Goal: Task Accomplishment & Management: Complete application form

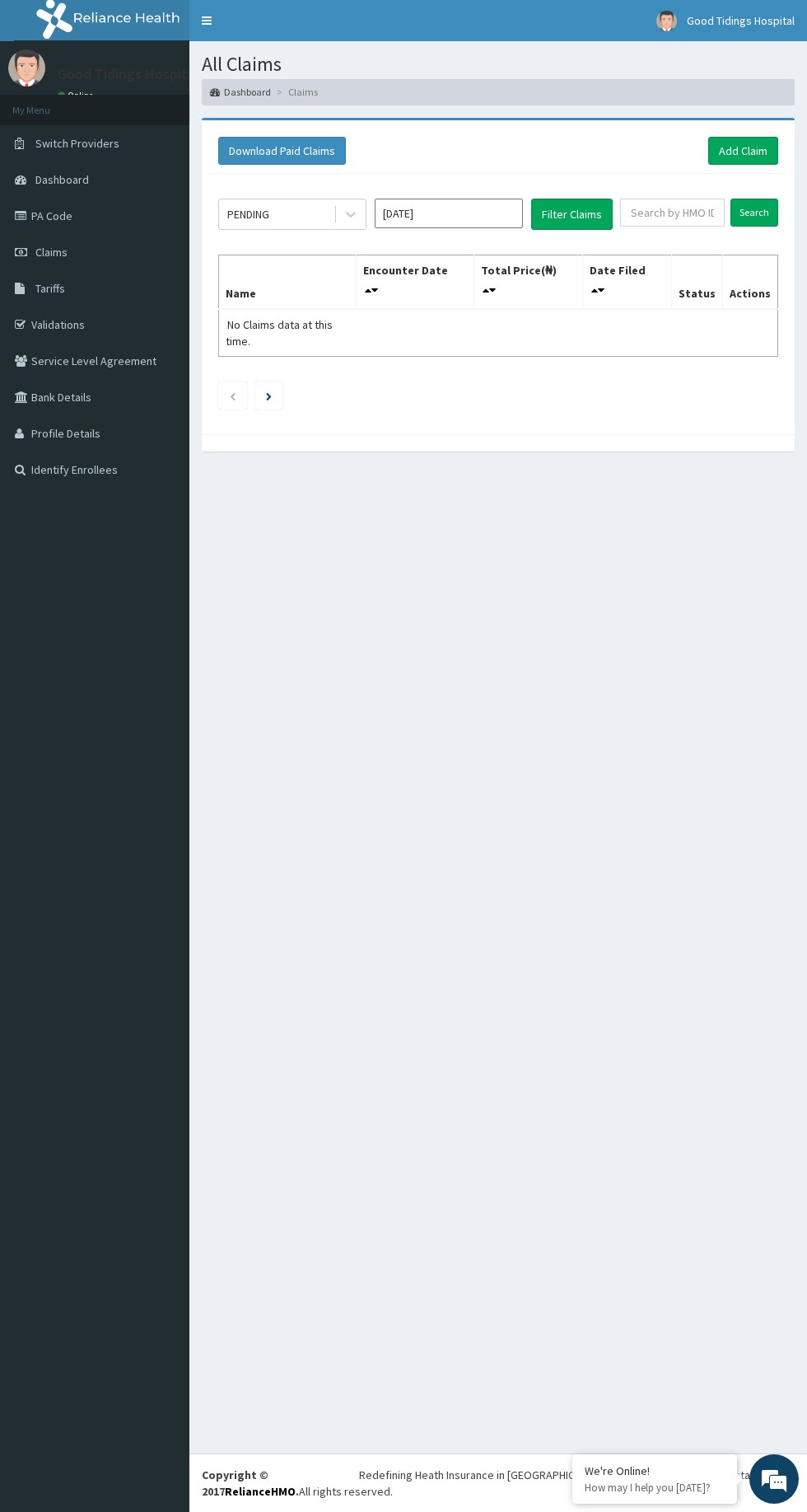
click at [41, 338] on link "Validations" at bounding box center [95, 324] width 190 height 37
click at [103, 330] on link "Validations" at bounding box center [95, 324] width 190 height 37
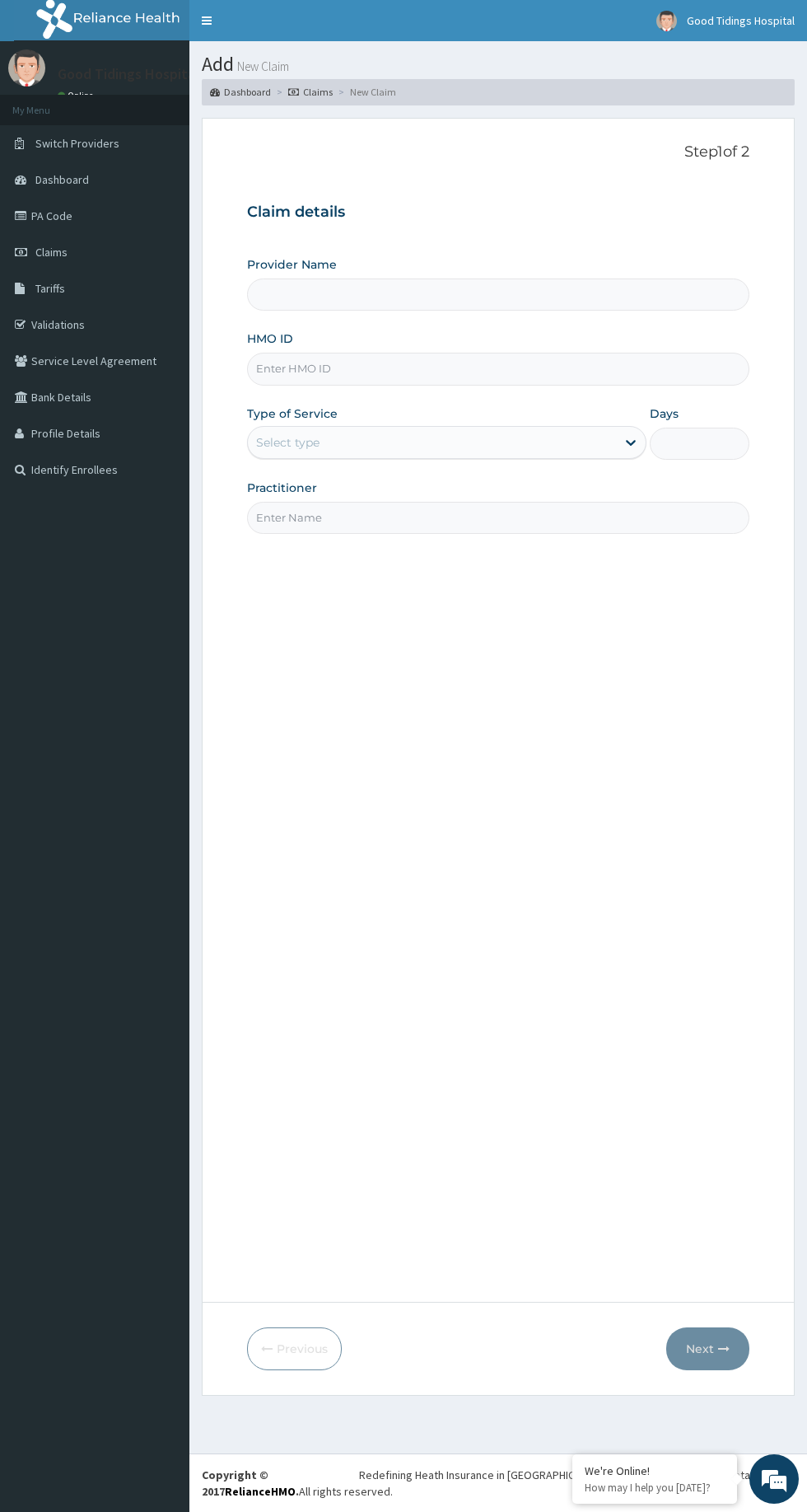
click at [571, 367] on input "HMO ID" at bounding box center [498, 368] width 503 height 32
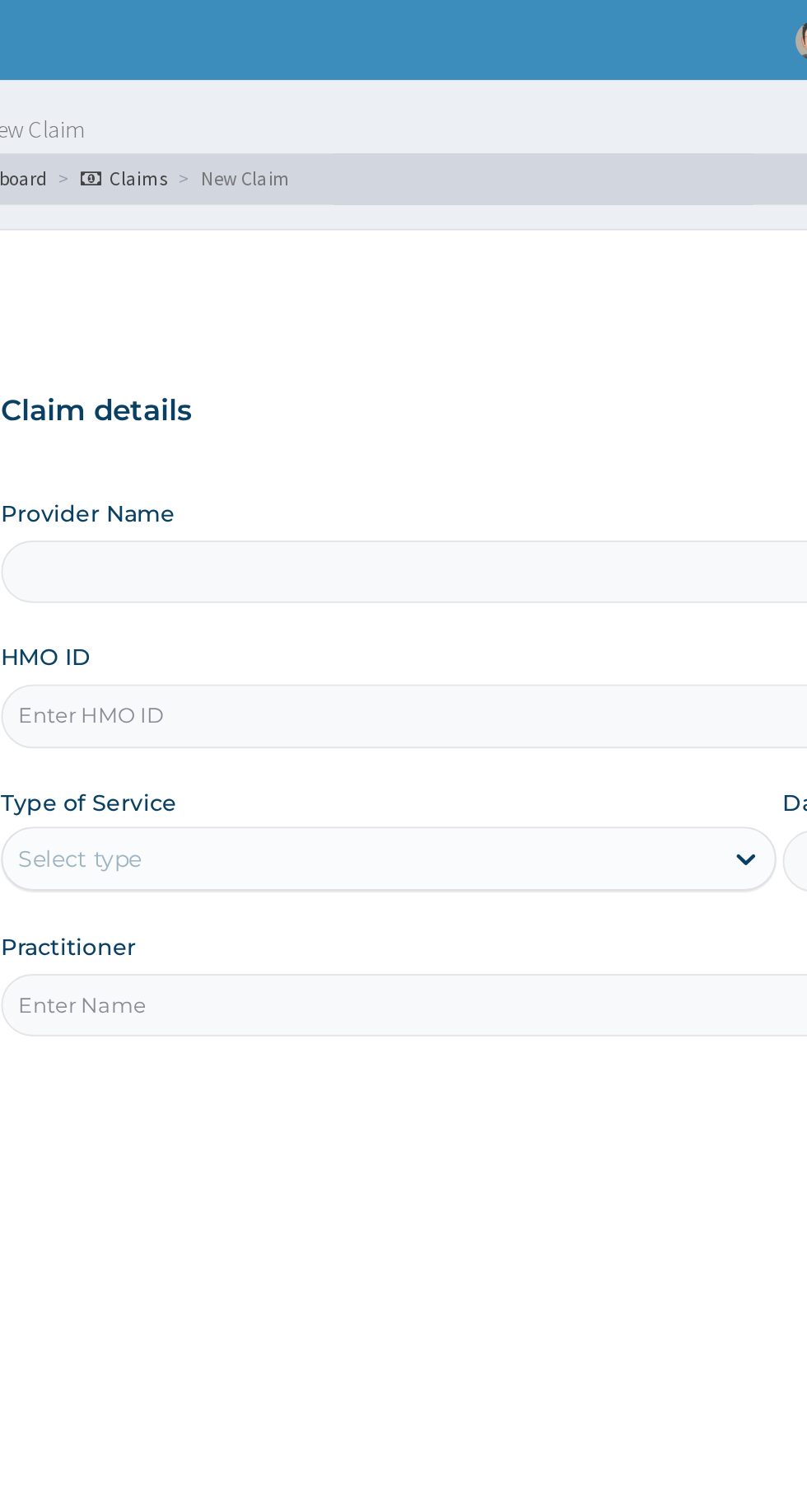
type input "EIS/10249/d"
type input "Good Tidings Hospital"
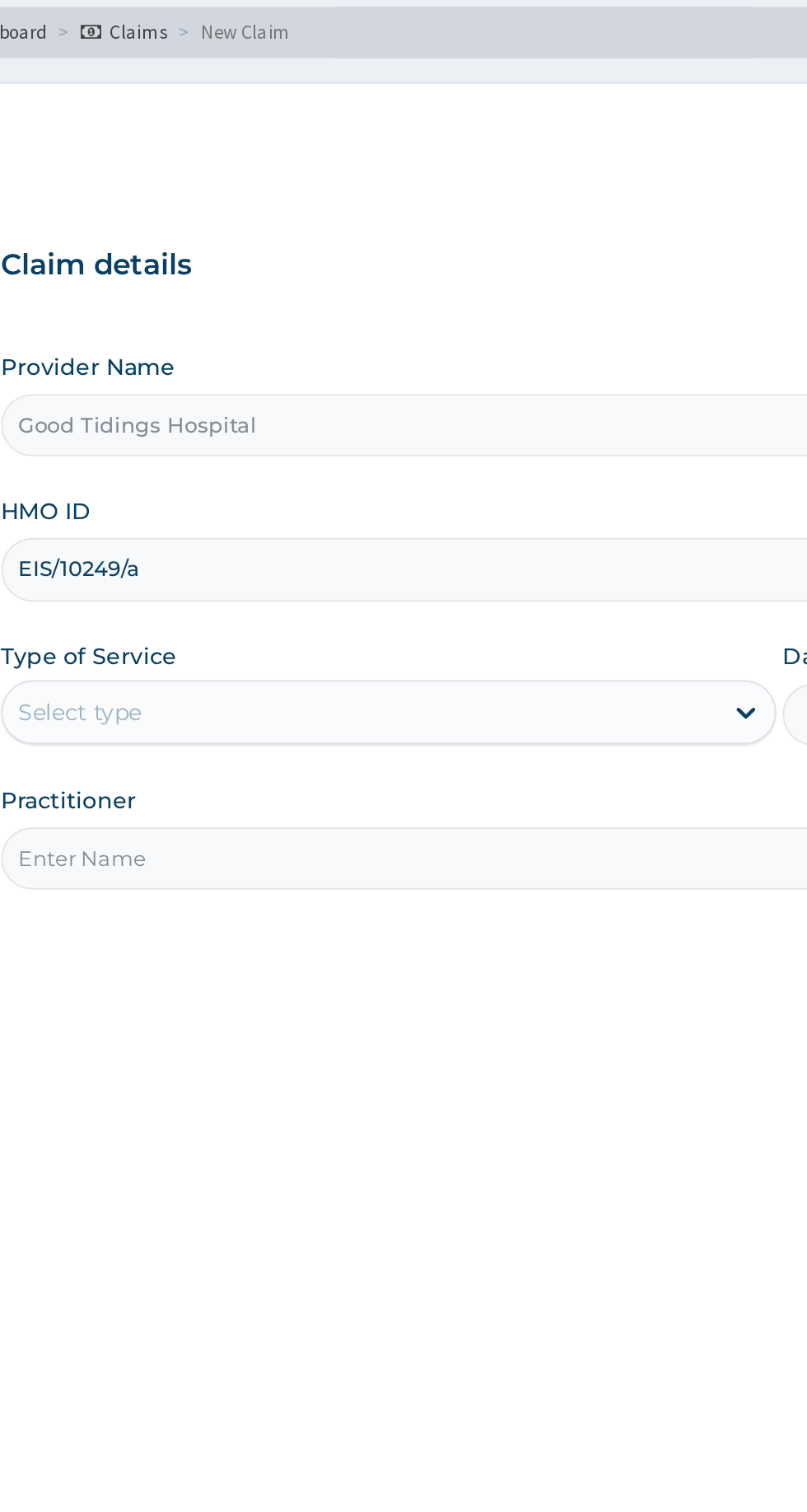
type input "EIS/10249/a"
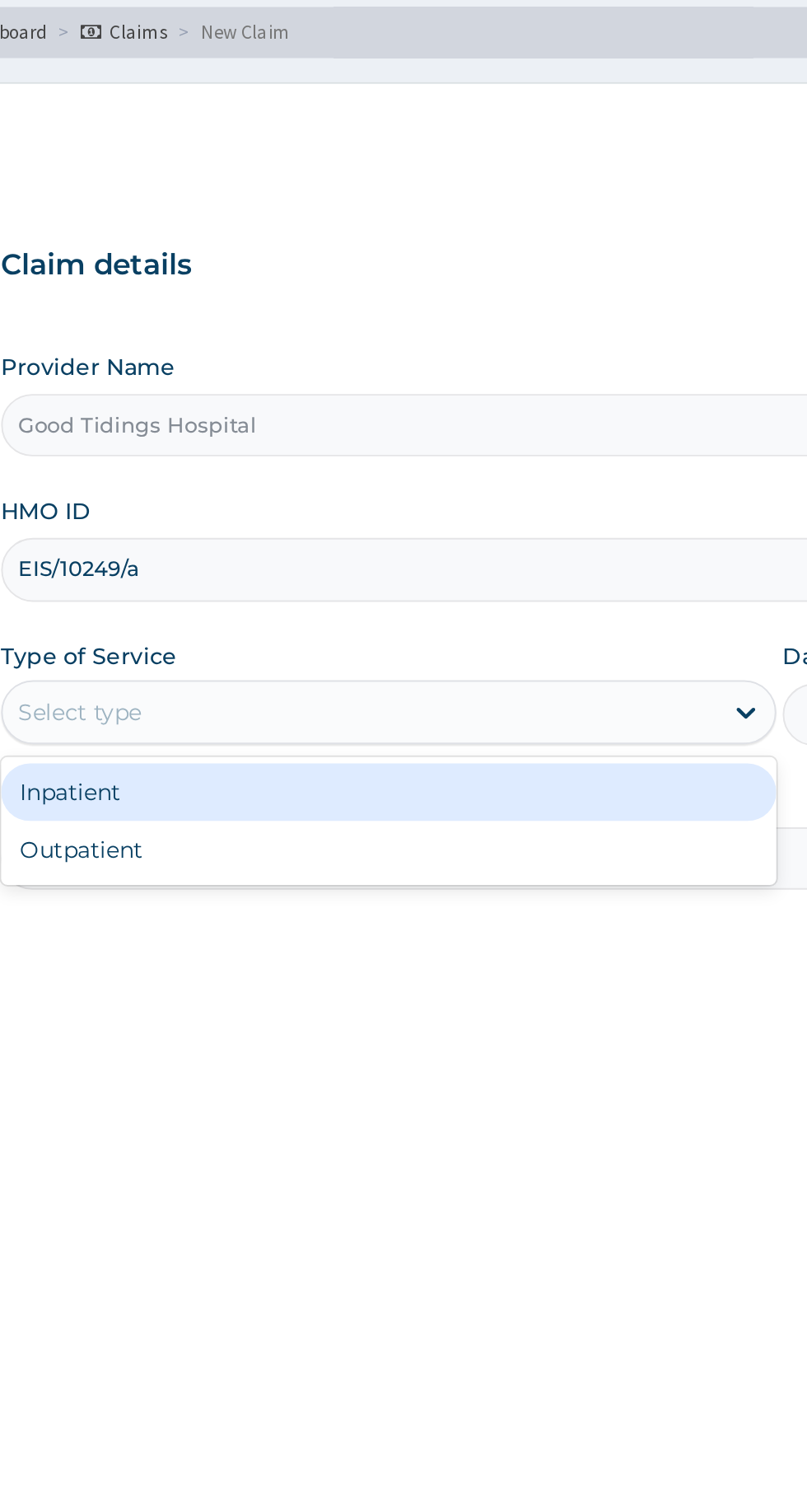
click at [457, 518] on div "Outpatient" at bounding box center [446, 513] width 399 height 30
type input "1"
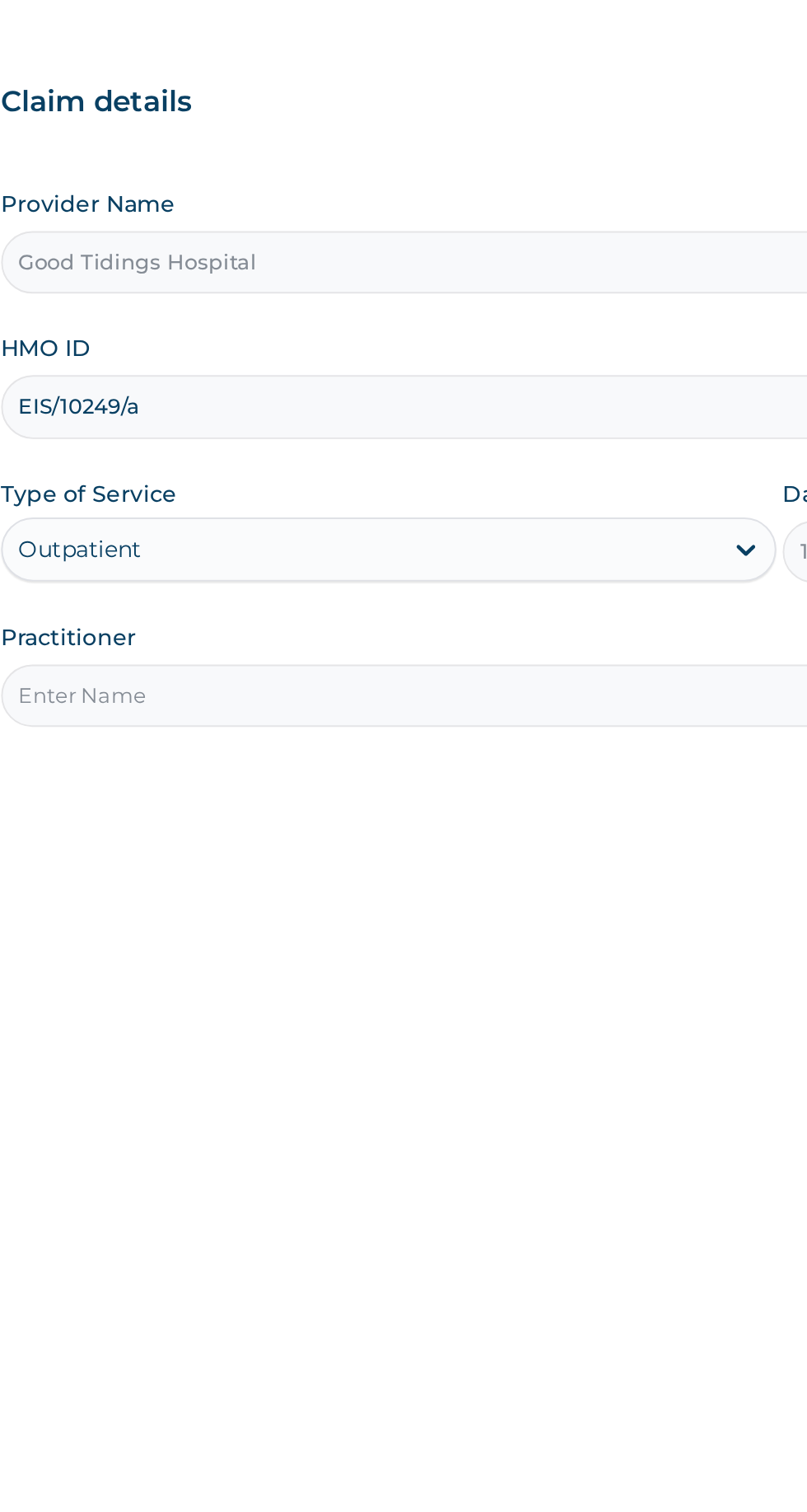
click at [447, 518] on input "Practitioner" at bounding box center [498, 518] width 503 height 32
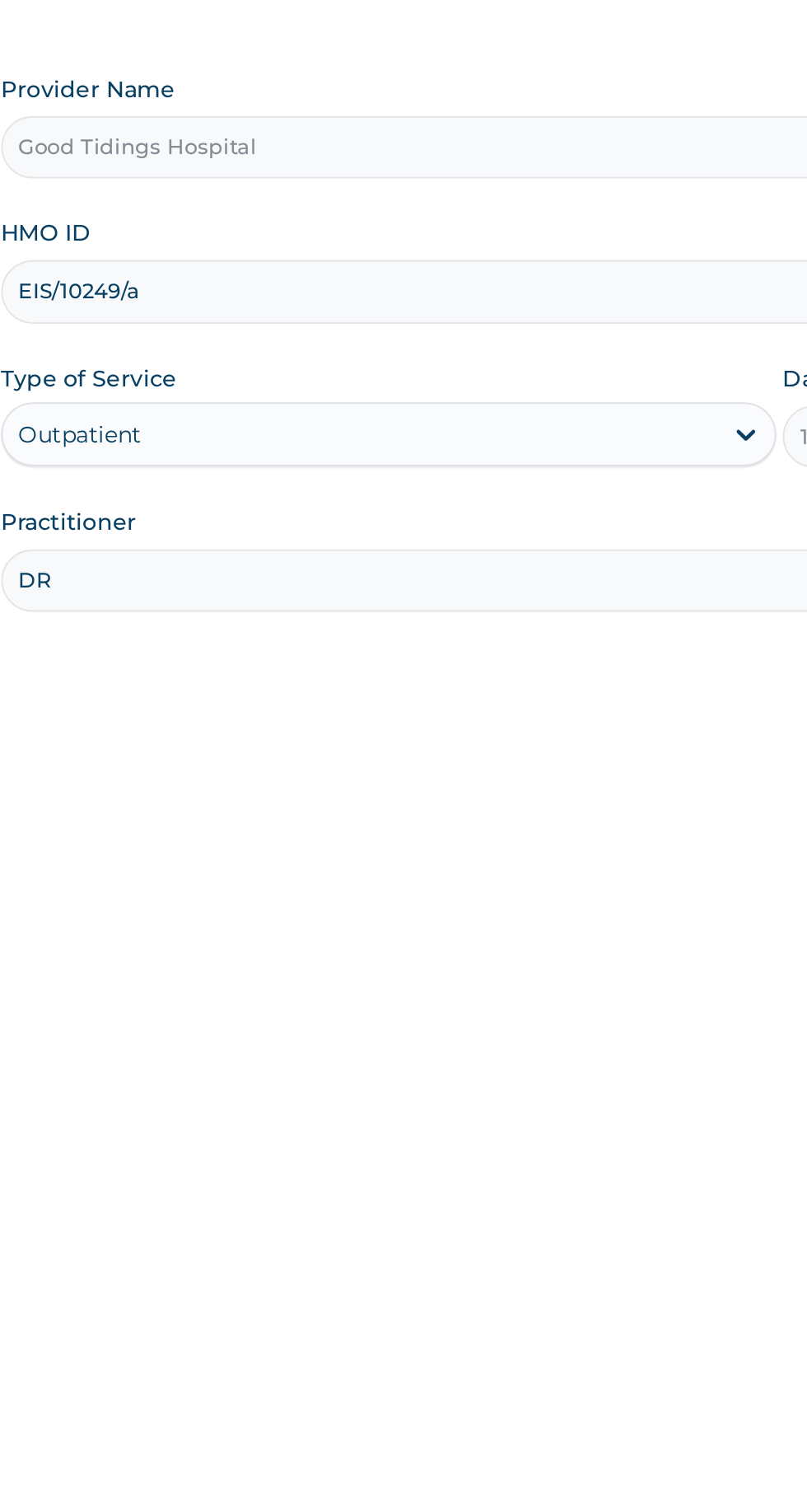
type input "DR AKILO"
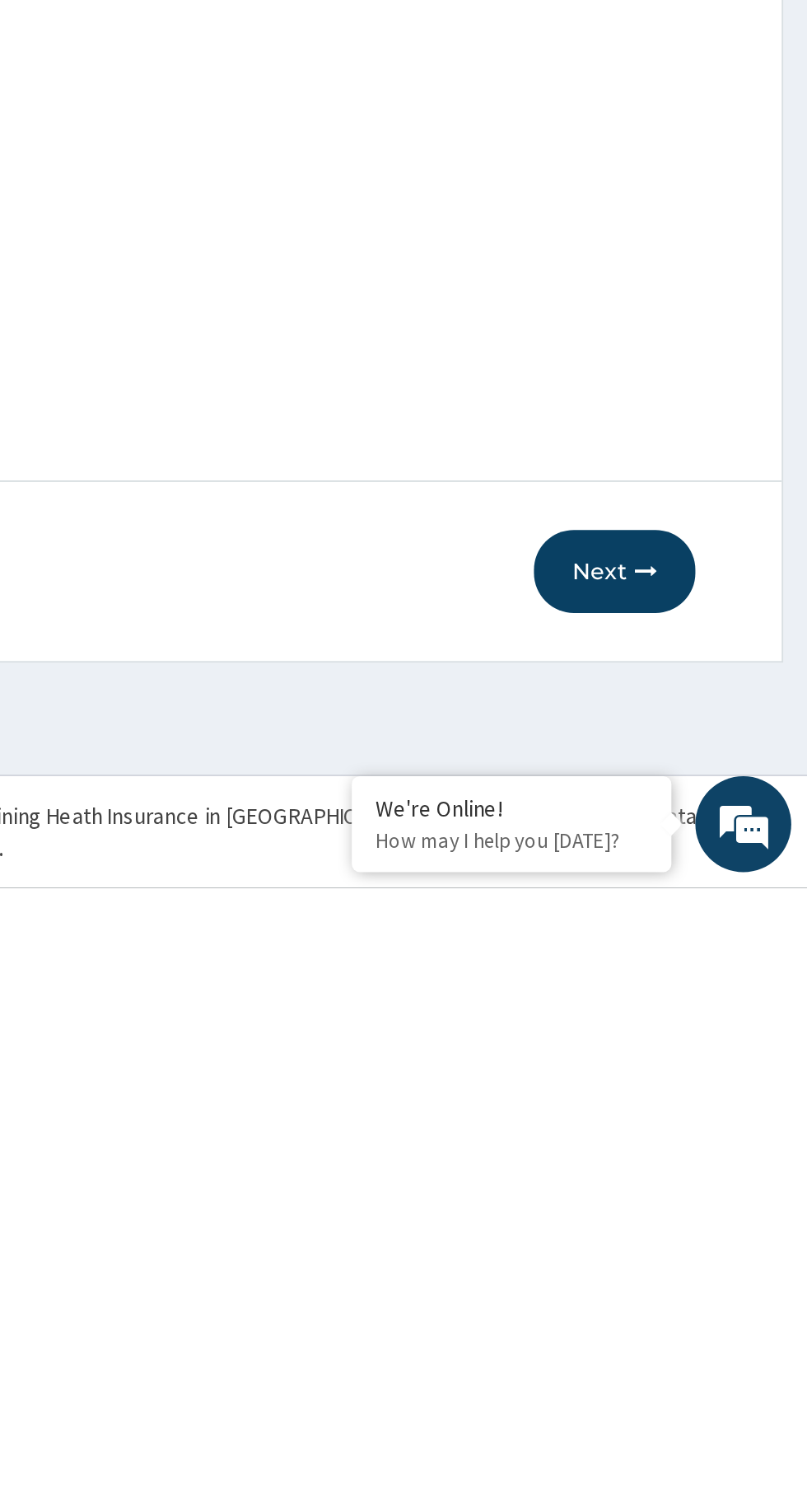
click at [714, 1348] on button "Next" at bounding box center [708, 1348] width 83 height 43
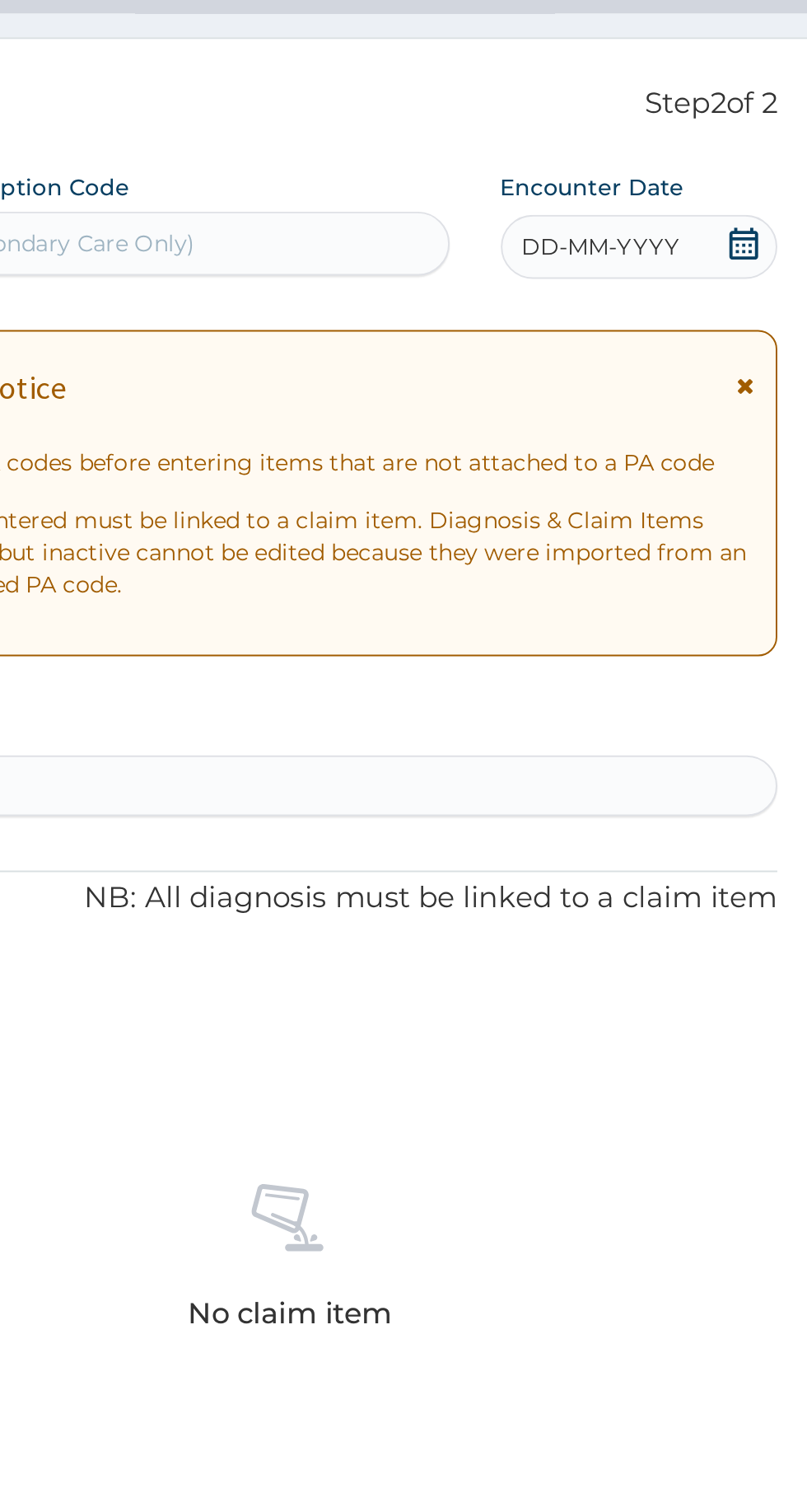
click at [733, 231] on span at bounding box center [732, 226] width 17 height 21
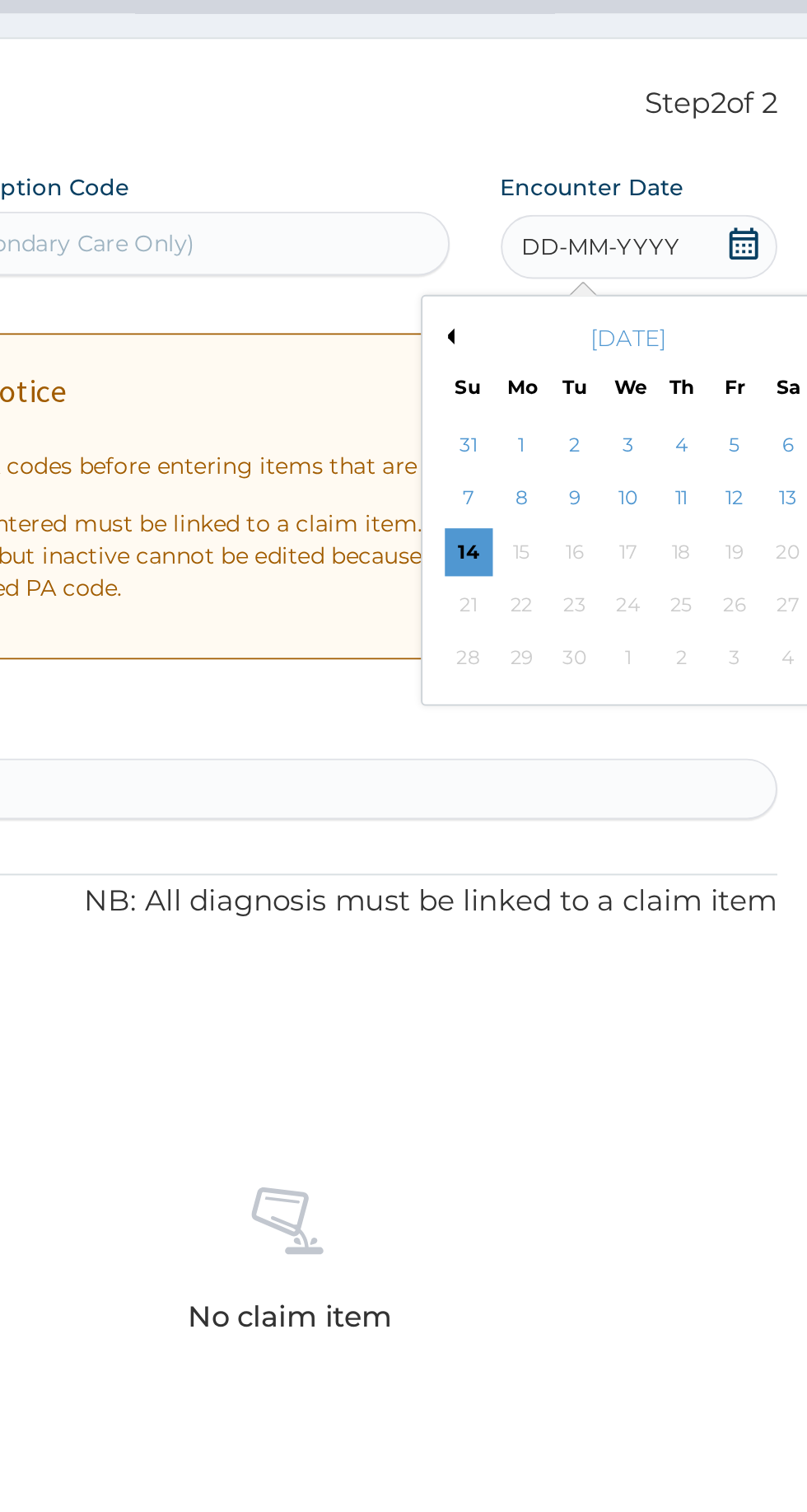
click at [597, 393] on div "14" at bounding box center [590, 383] width 24 height 24
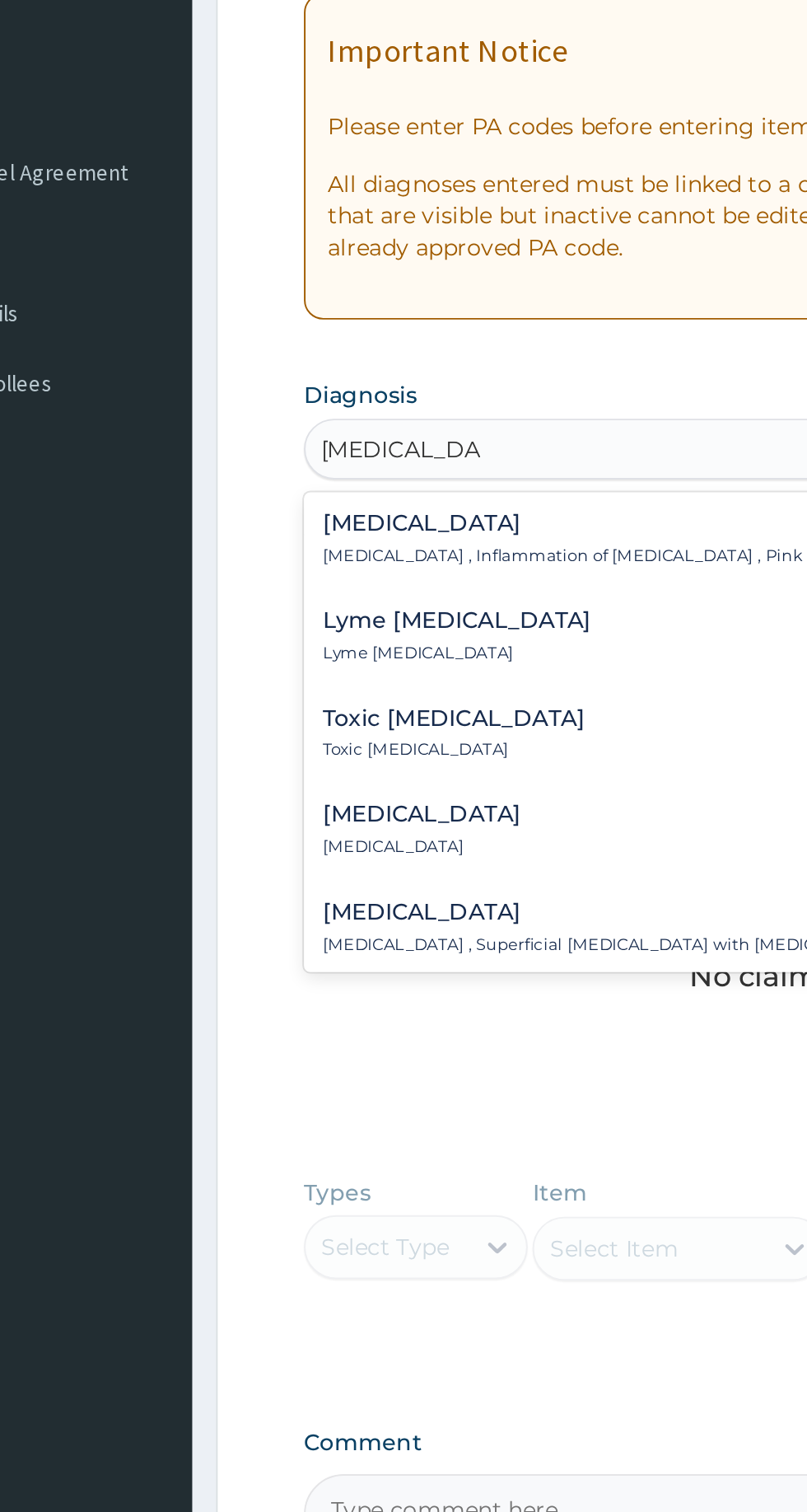
click at [424, 549] on div "Conjunctivitis Conjunctivitis , Inflammation of conjunctiva , Pink eye disease" at bounding box center [418, 550] width 322 height 29
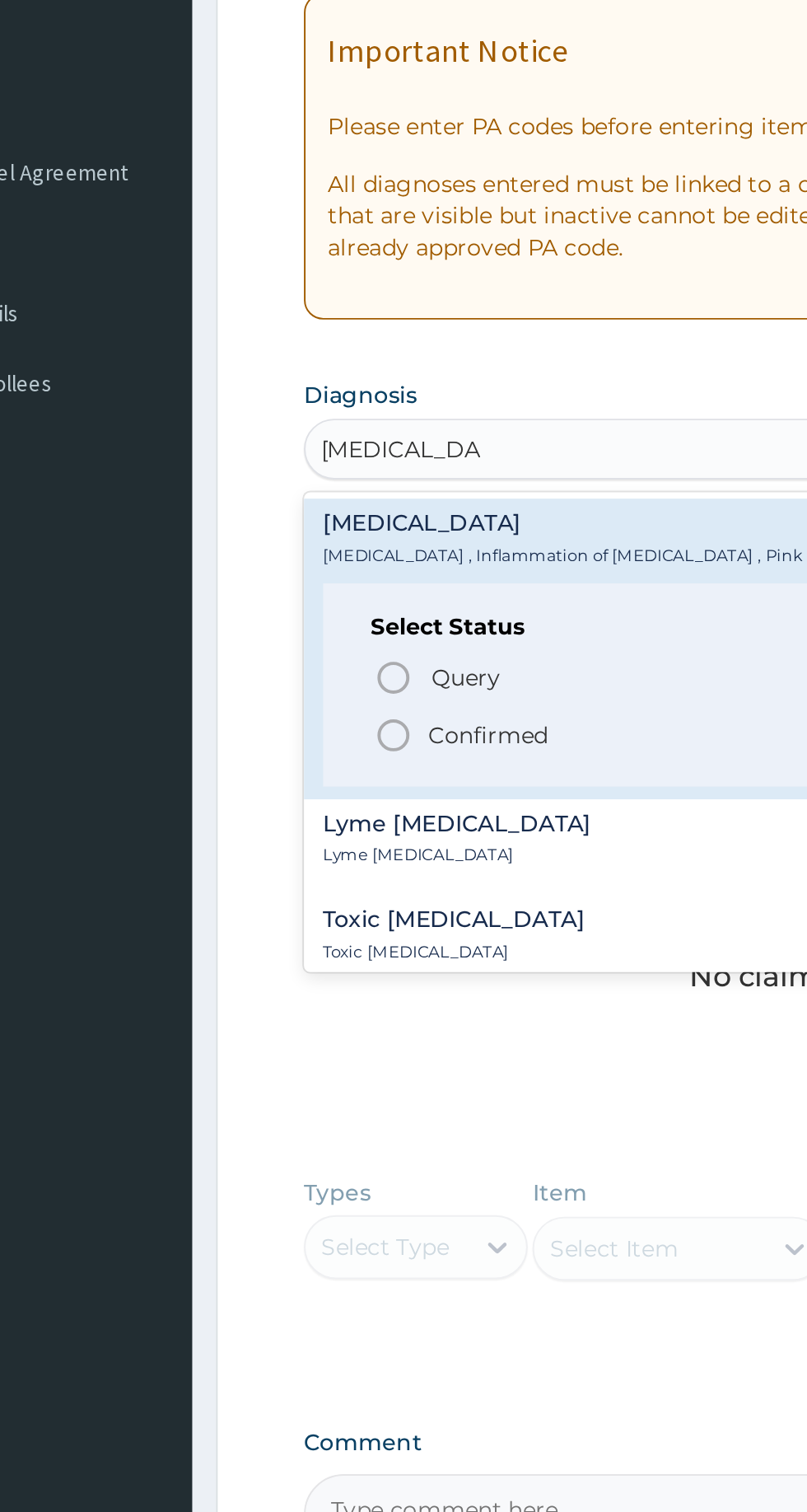
click at [358, 647] on p "Confirmed" at bounding box center [342, 651] width 62 height 17
type input "conjunctivitis"
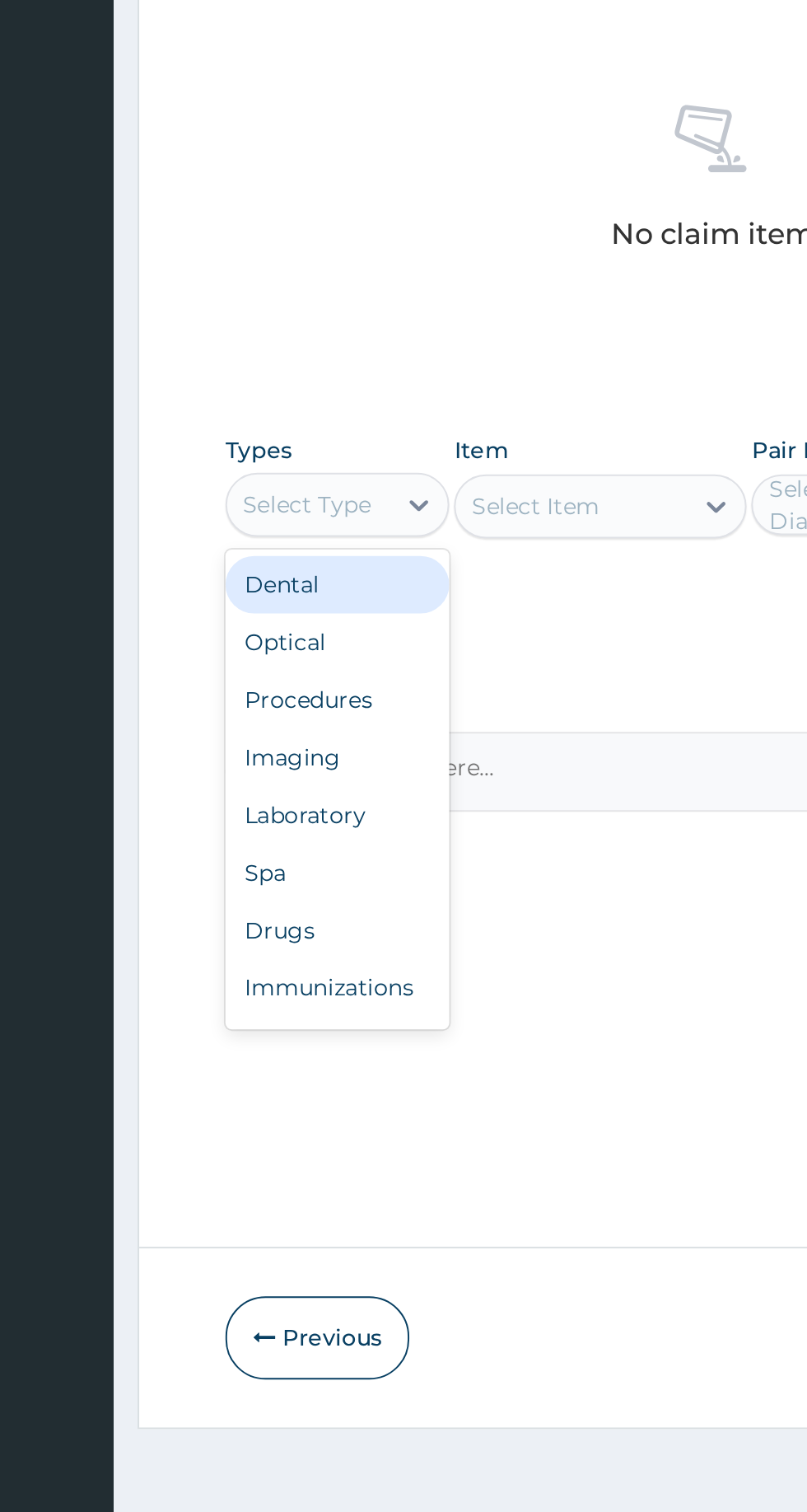
click at [327, 1019] on div "Procedures" at bounding box center [304, 1020] width 116 height 30
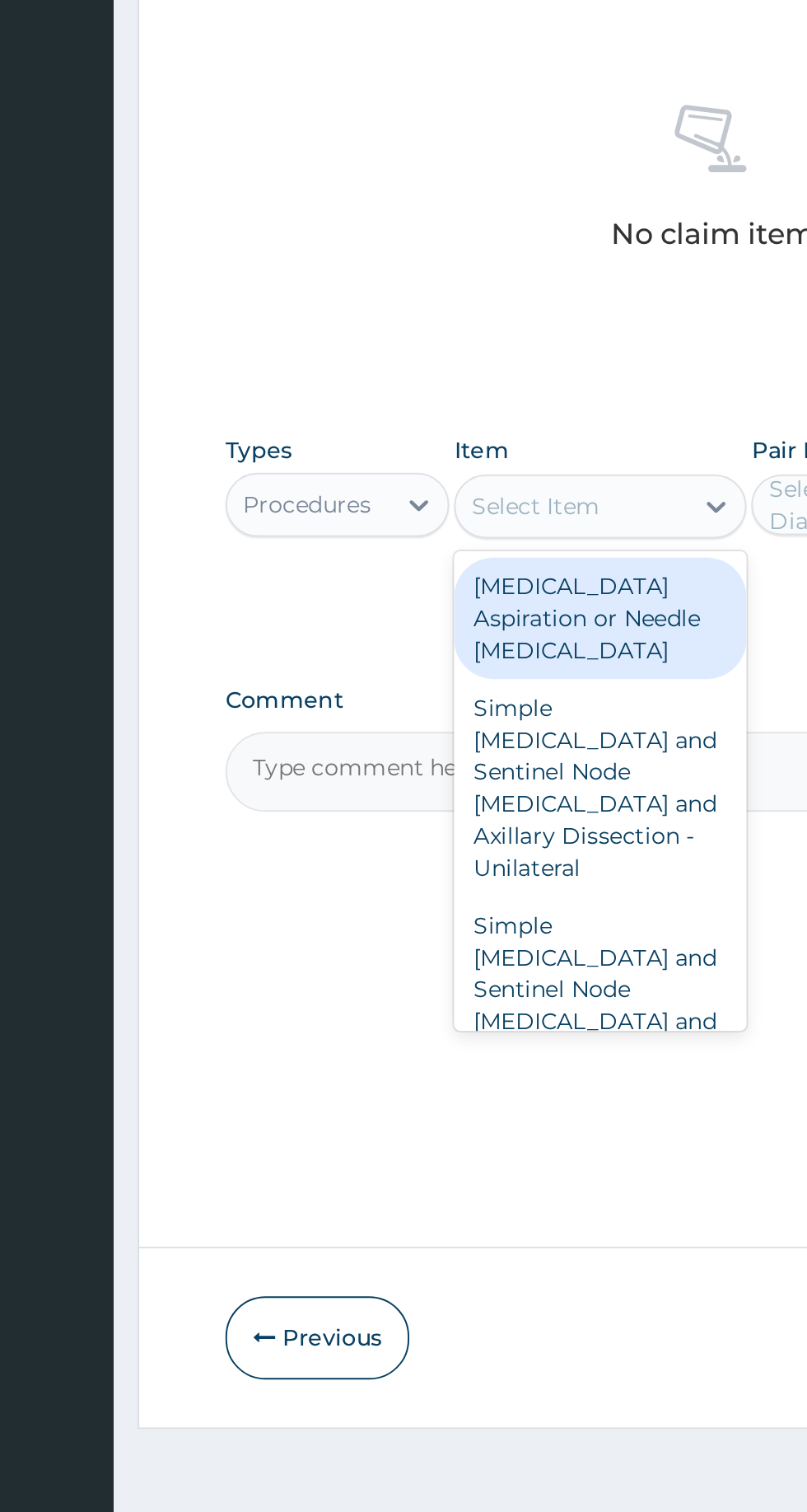
type input "b"
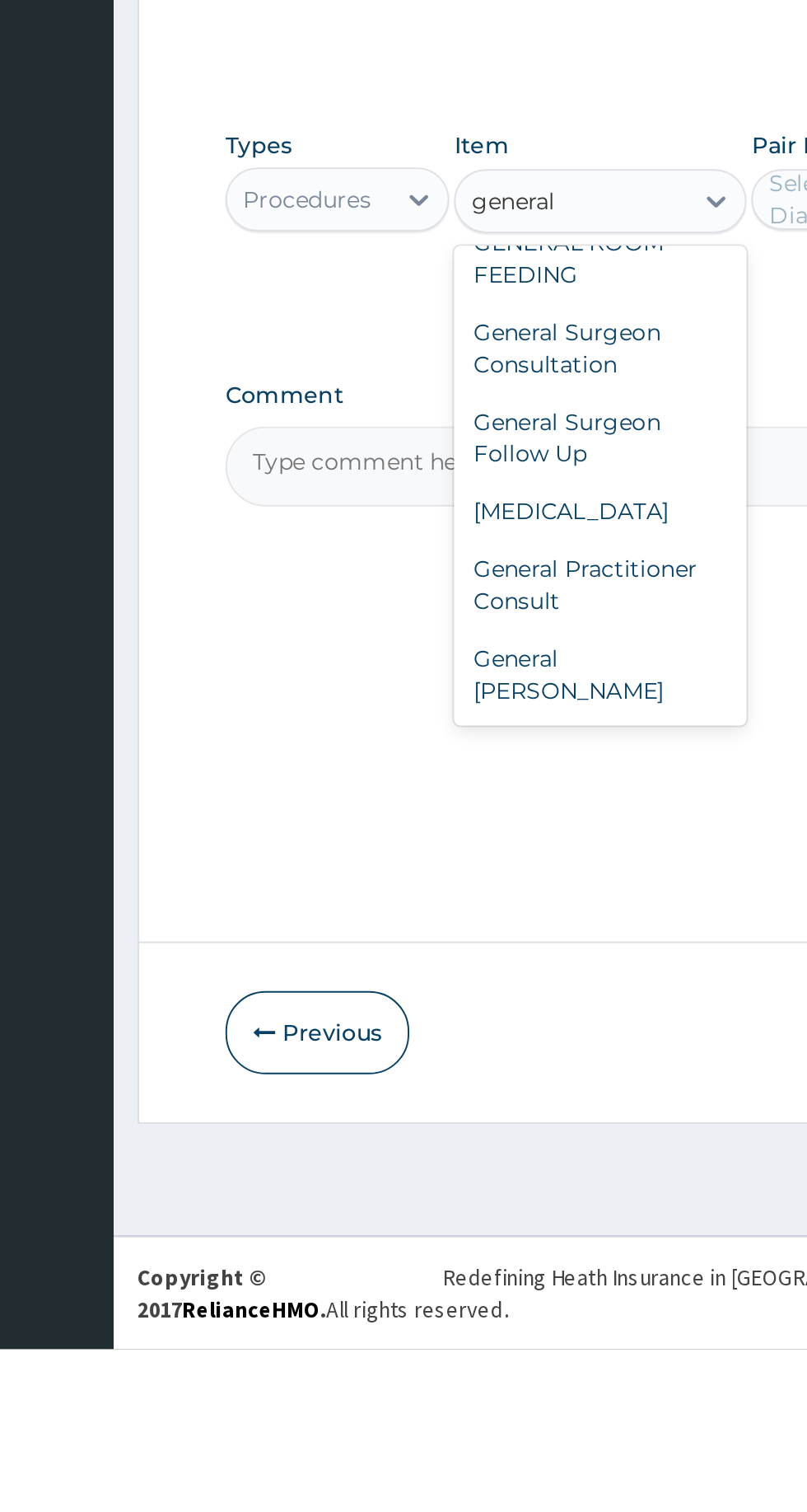
scroll to position [49, 0]
click at [439, 1134] on div "General Practitioner Consult" at bounding box center [440, 1119] width 150 height 46
type input "general"
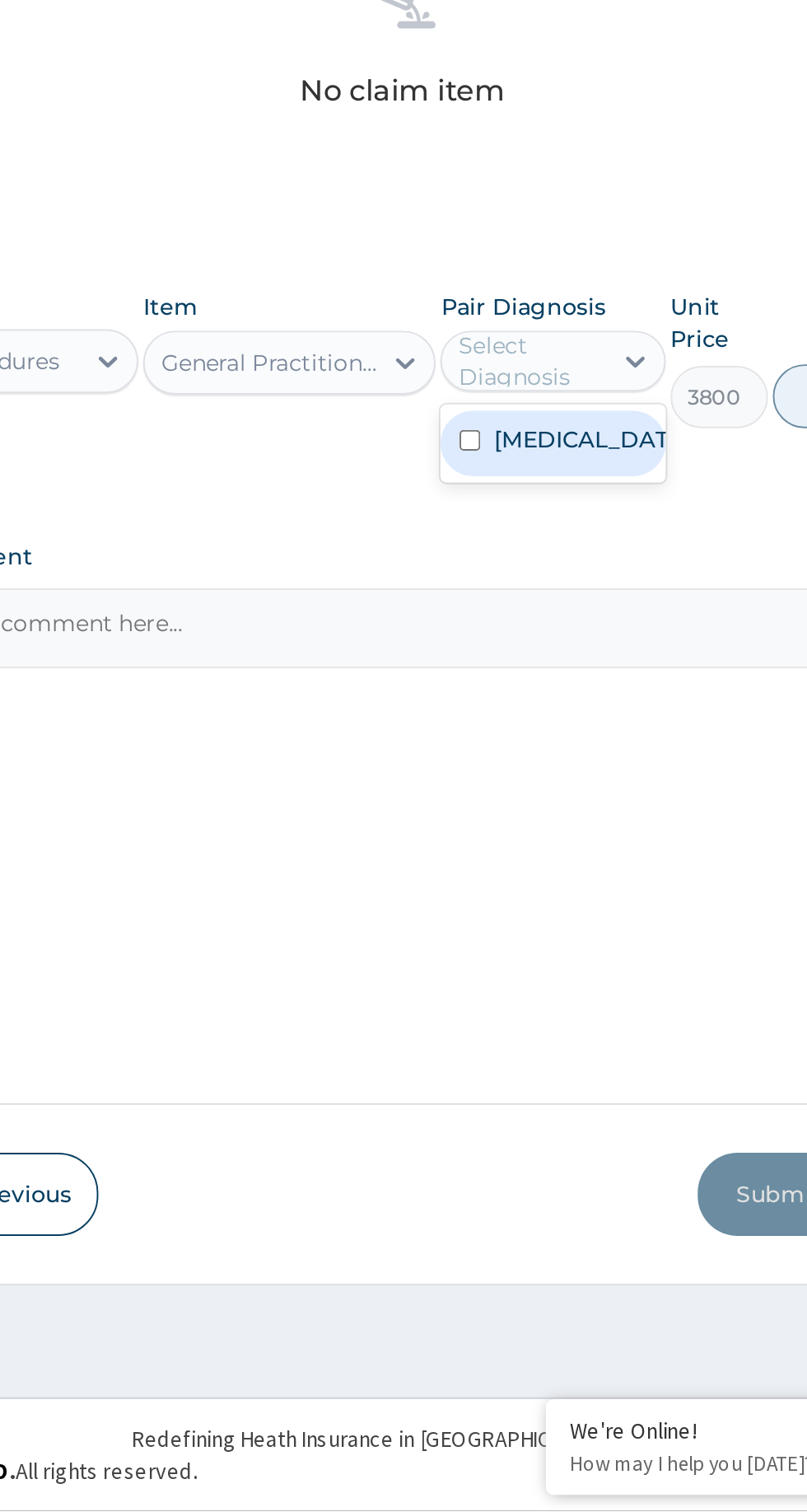
click at [594, 966] on label "Conjunctivitis" at bounding box center [593, 960] width 96 height 17
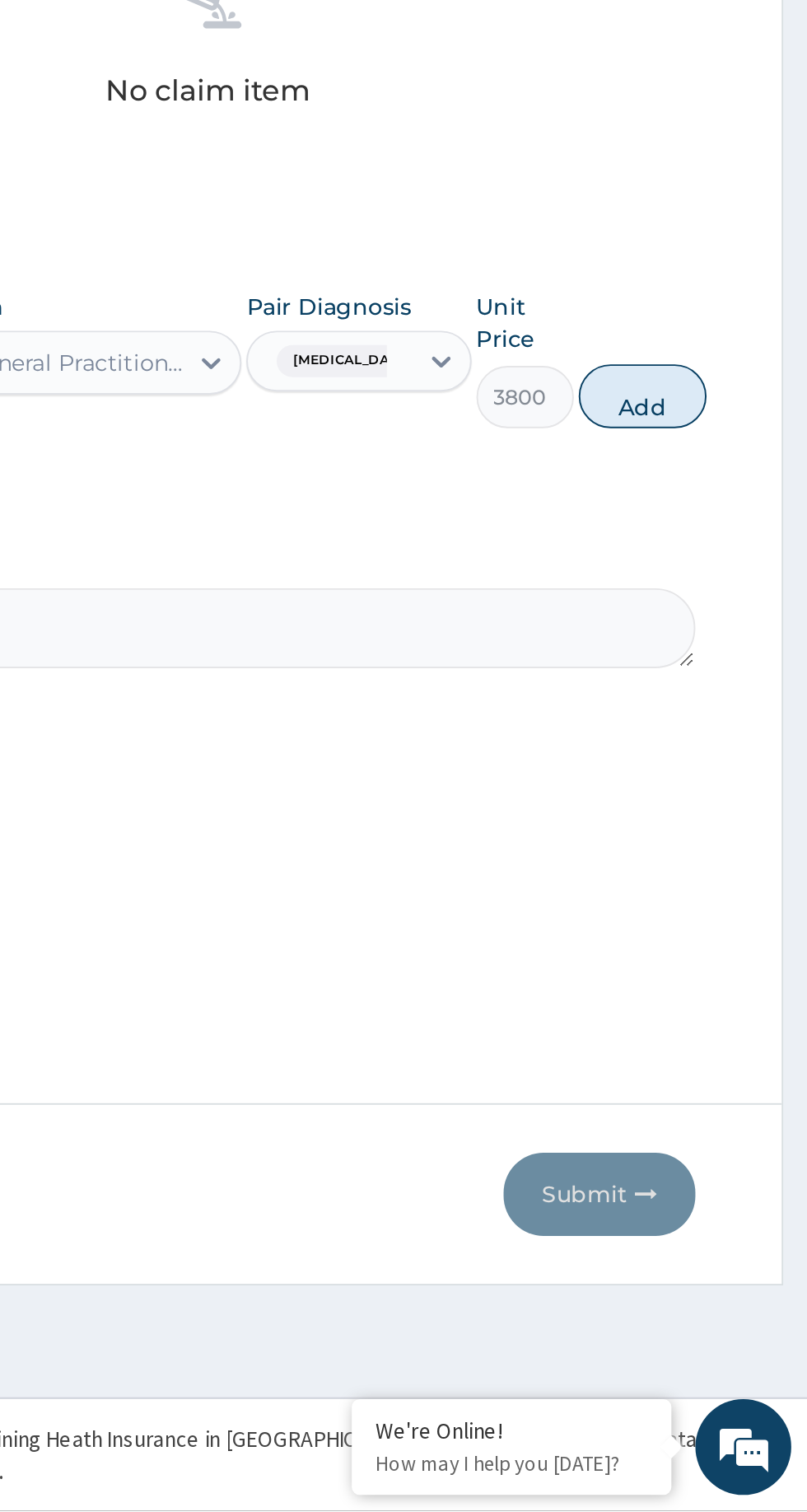
click at [743, 930] on button "Add" at bounding box center [723, 938] width 66 height 33
type input "0"
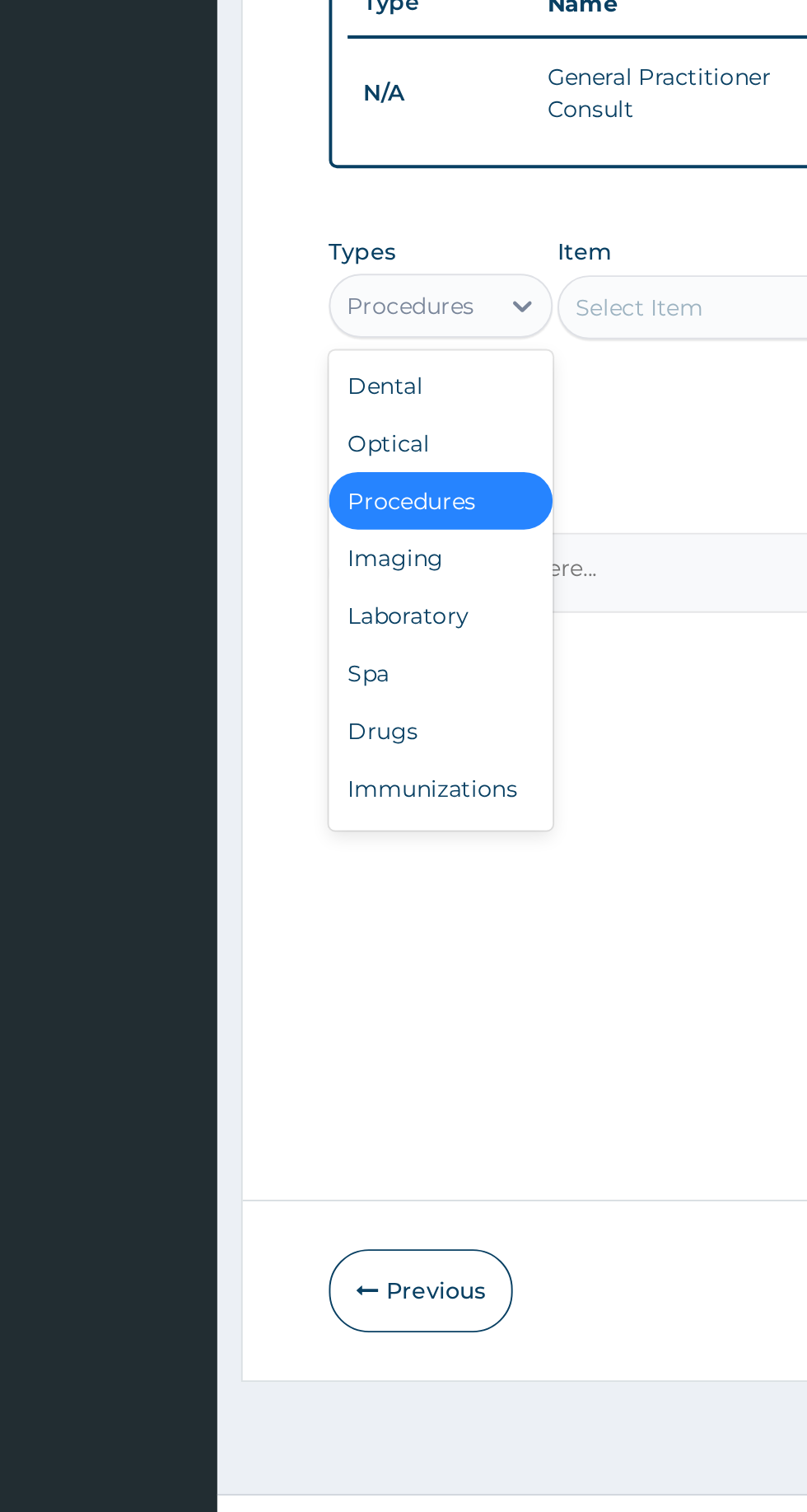
click at [285, 1052] on div "Drugs" at bounding box center [304, 1060] width 116 height 30
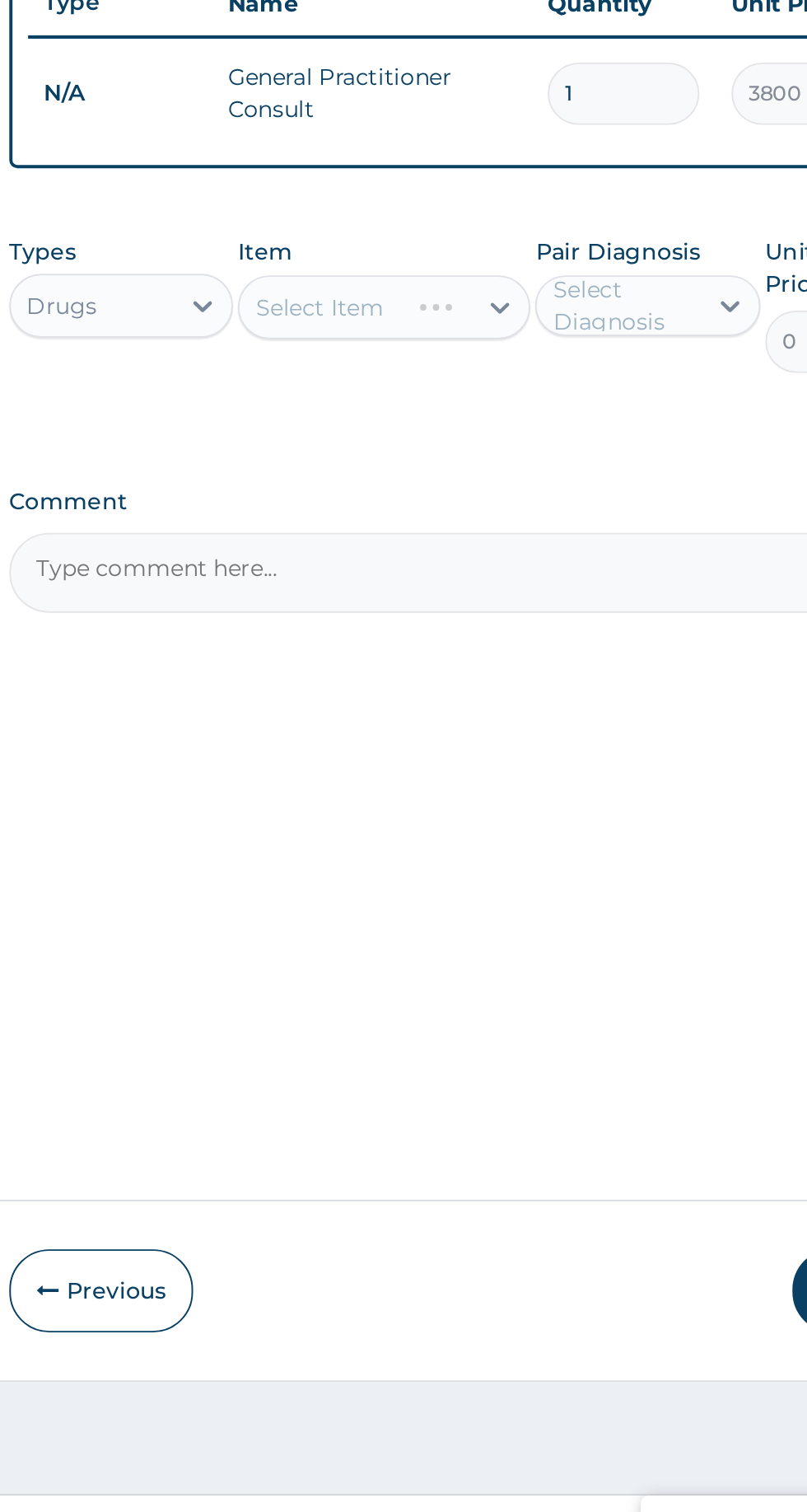
click at [465, 846] on div "Select Item" at bounding box center [440, 842] width 150 height 33
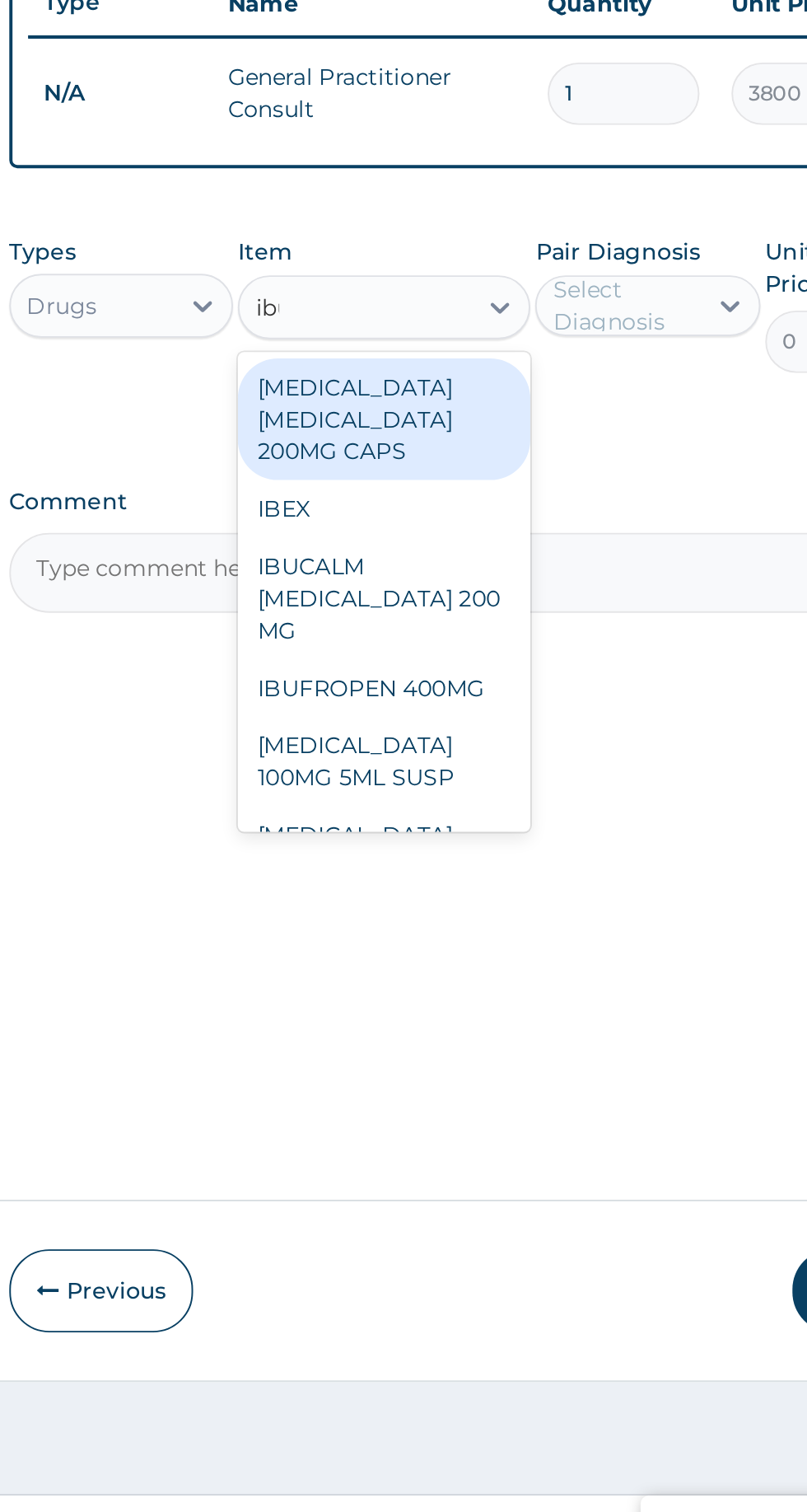
scroll to position [0, 0]
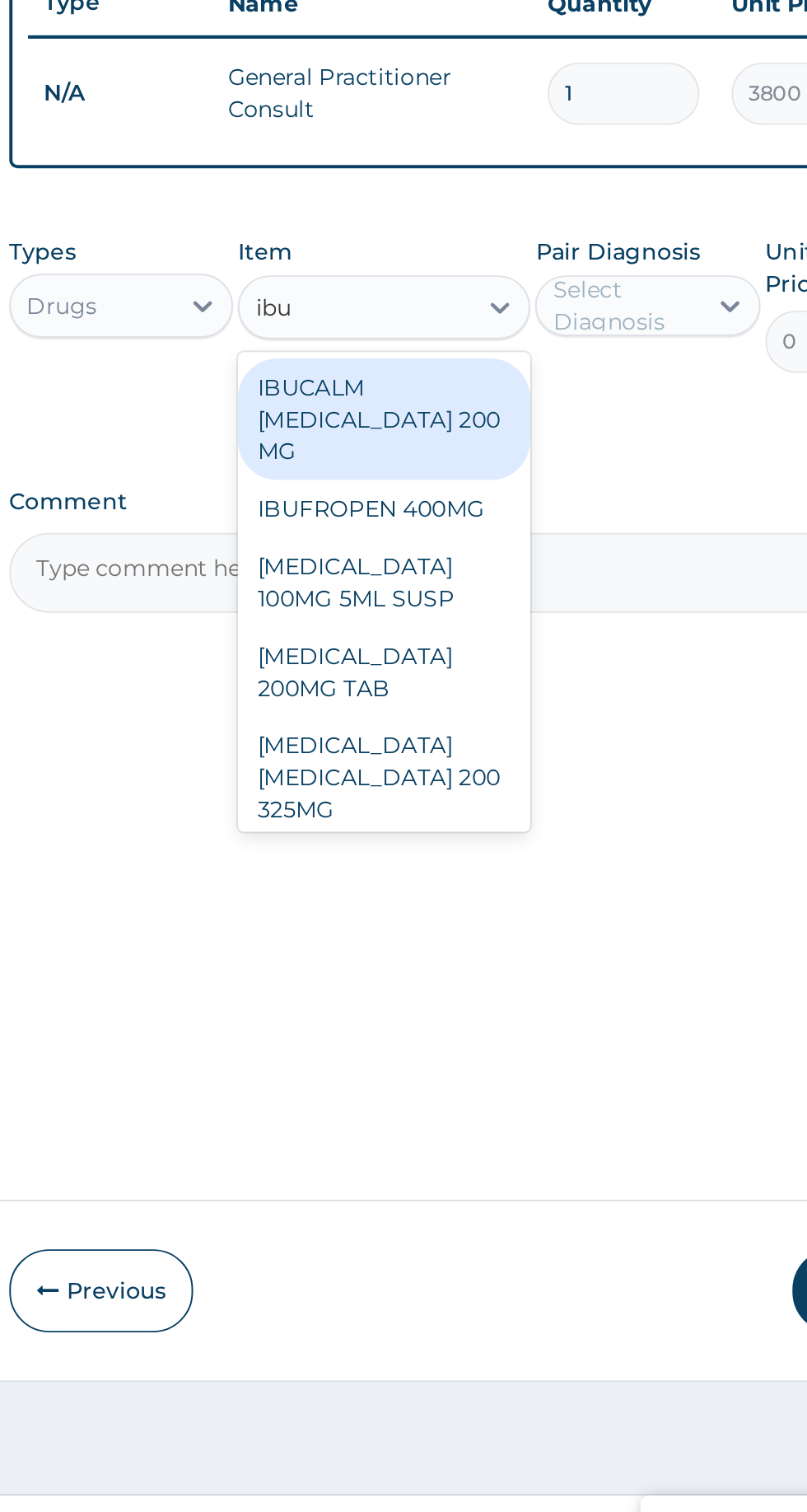
type input "ibup"
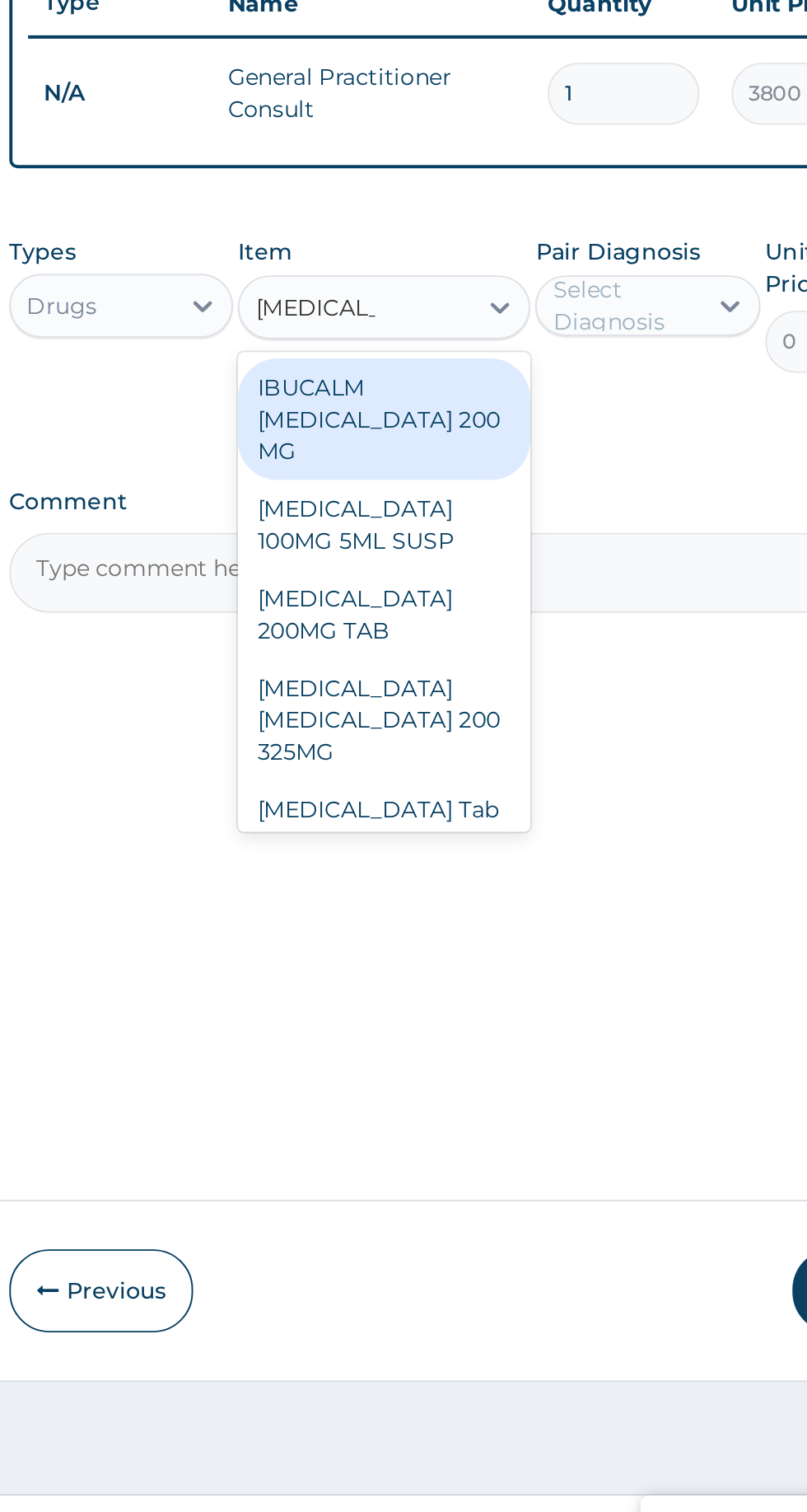
click at [458, 1086] on div "Ibuprofen Tab 400mg" at bounding box center [440, 1108] width 150 height 46
type input "Ibuprofen"
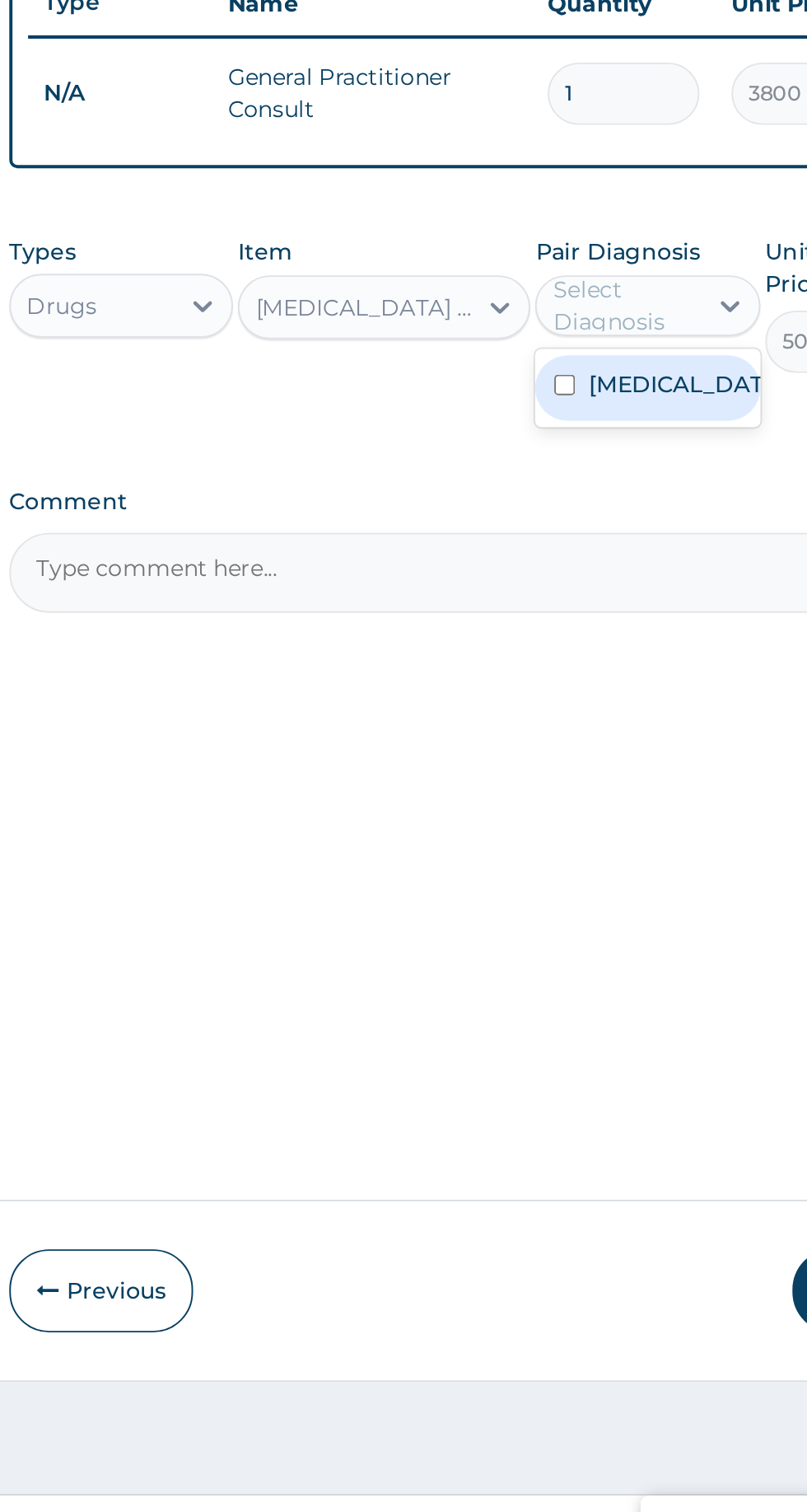
click at [592, 885] on label "Conjunctivitis" at bounding box center [593, 881] width 96 height 17
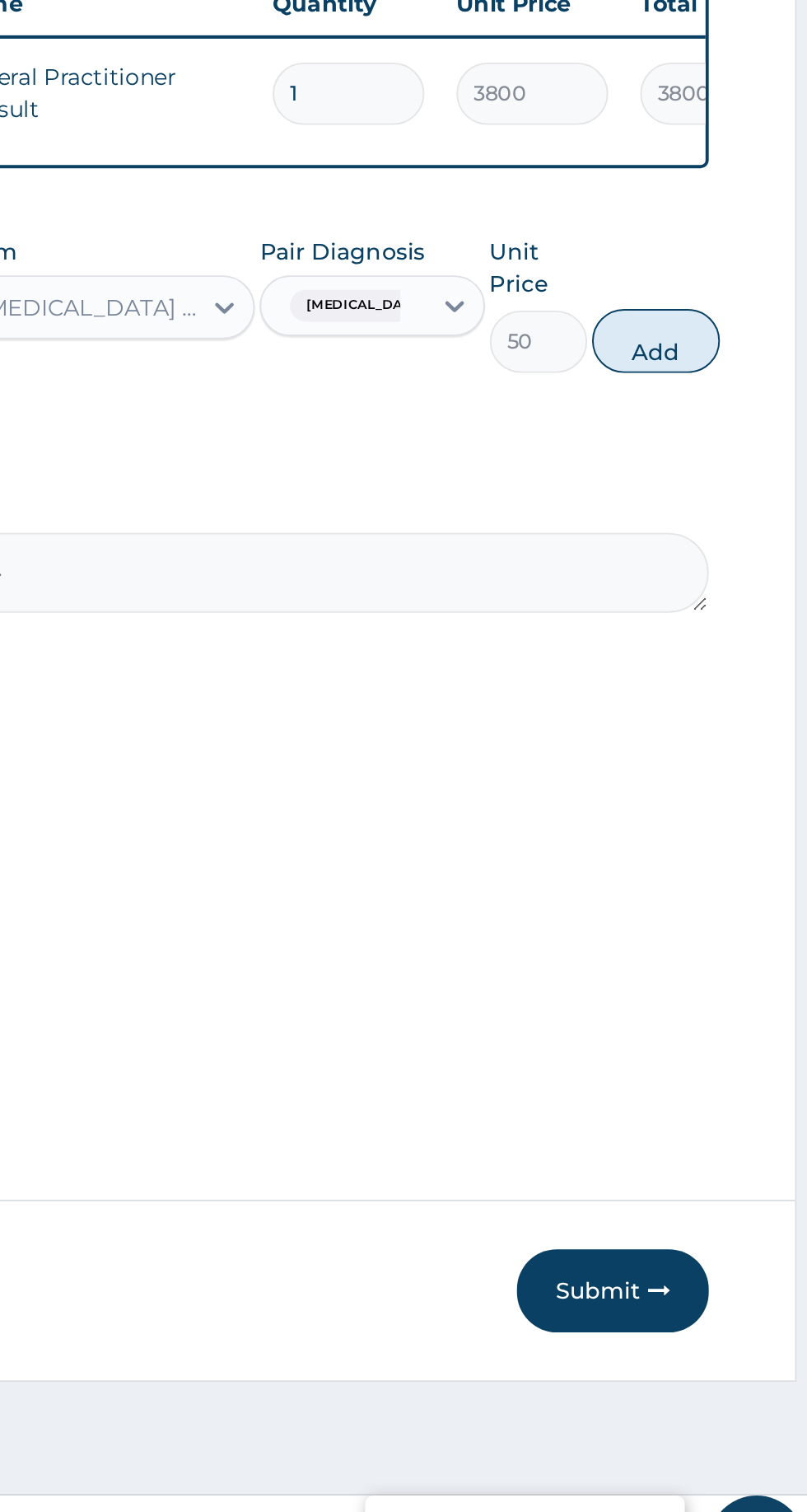
click at [727, 860] on button "Add" at bounding box center [723, 860] width 66 height 33
type input "0"
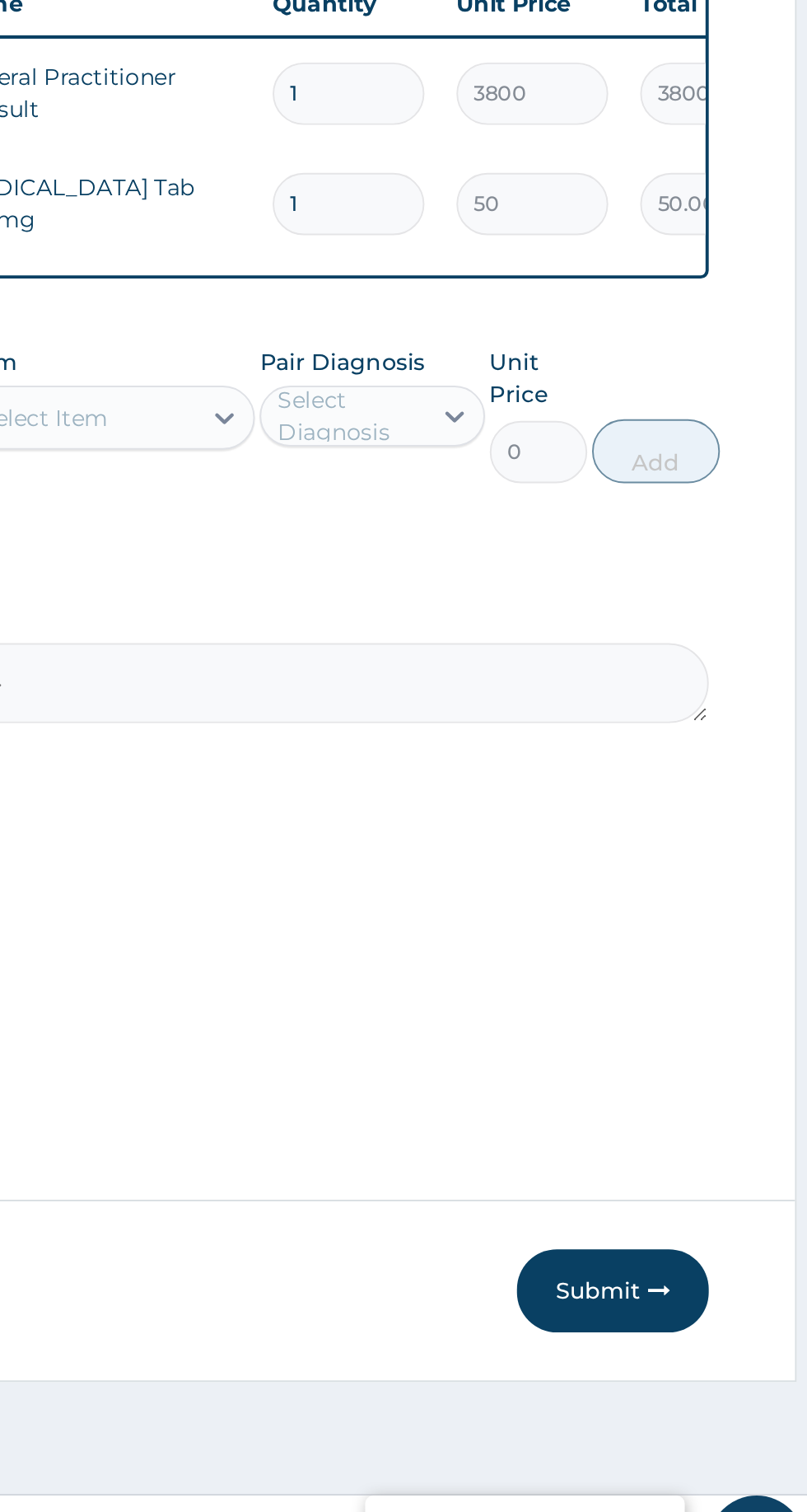
click at [573, 792] on input "1" at bounding box center [564, 788] width 78 height 32
type input "15"
type input "750.00"
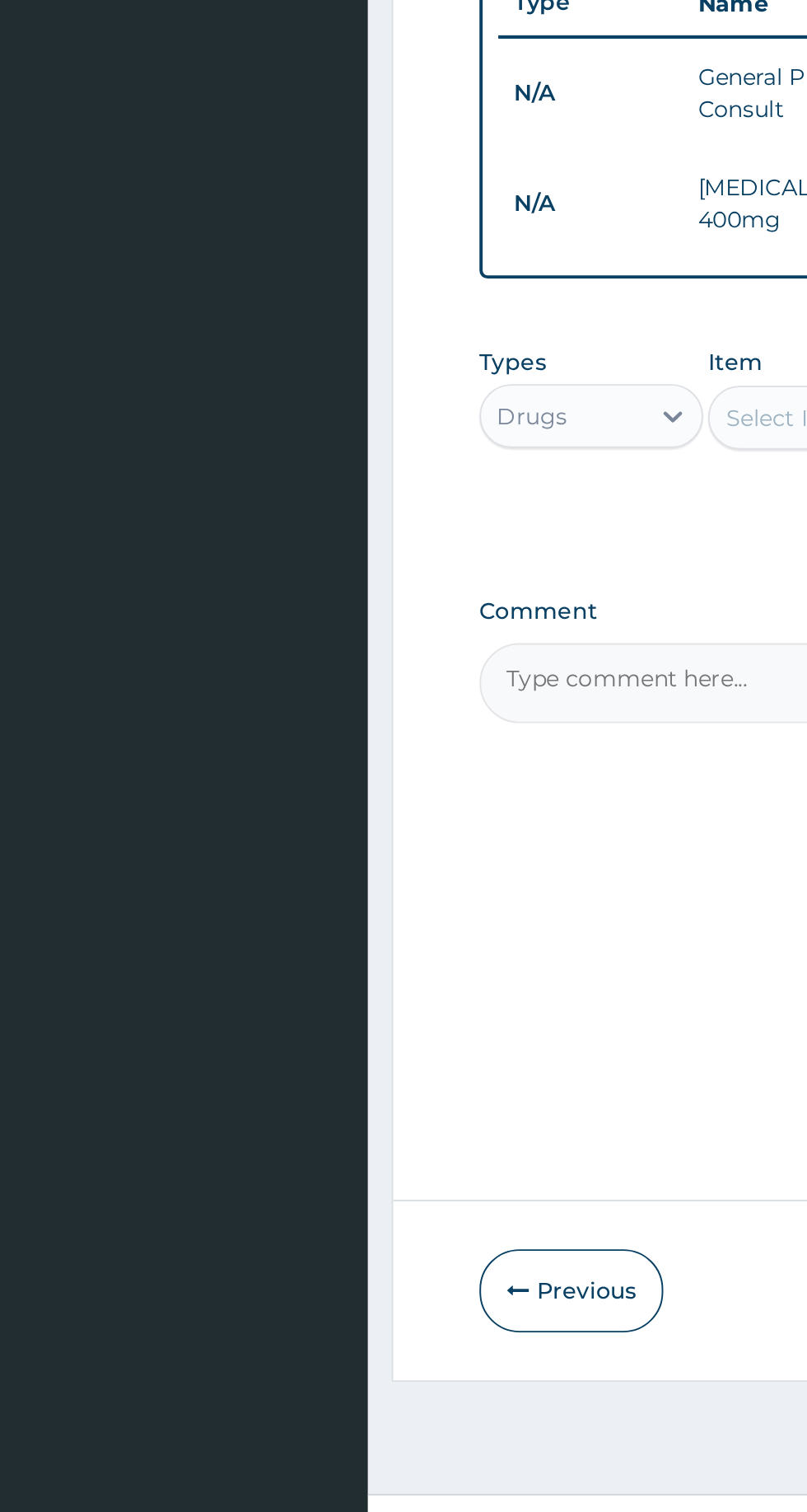
type input "15"
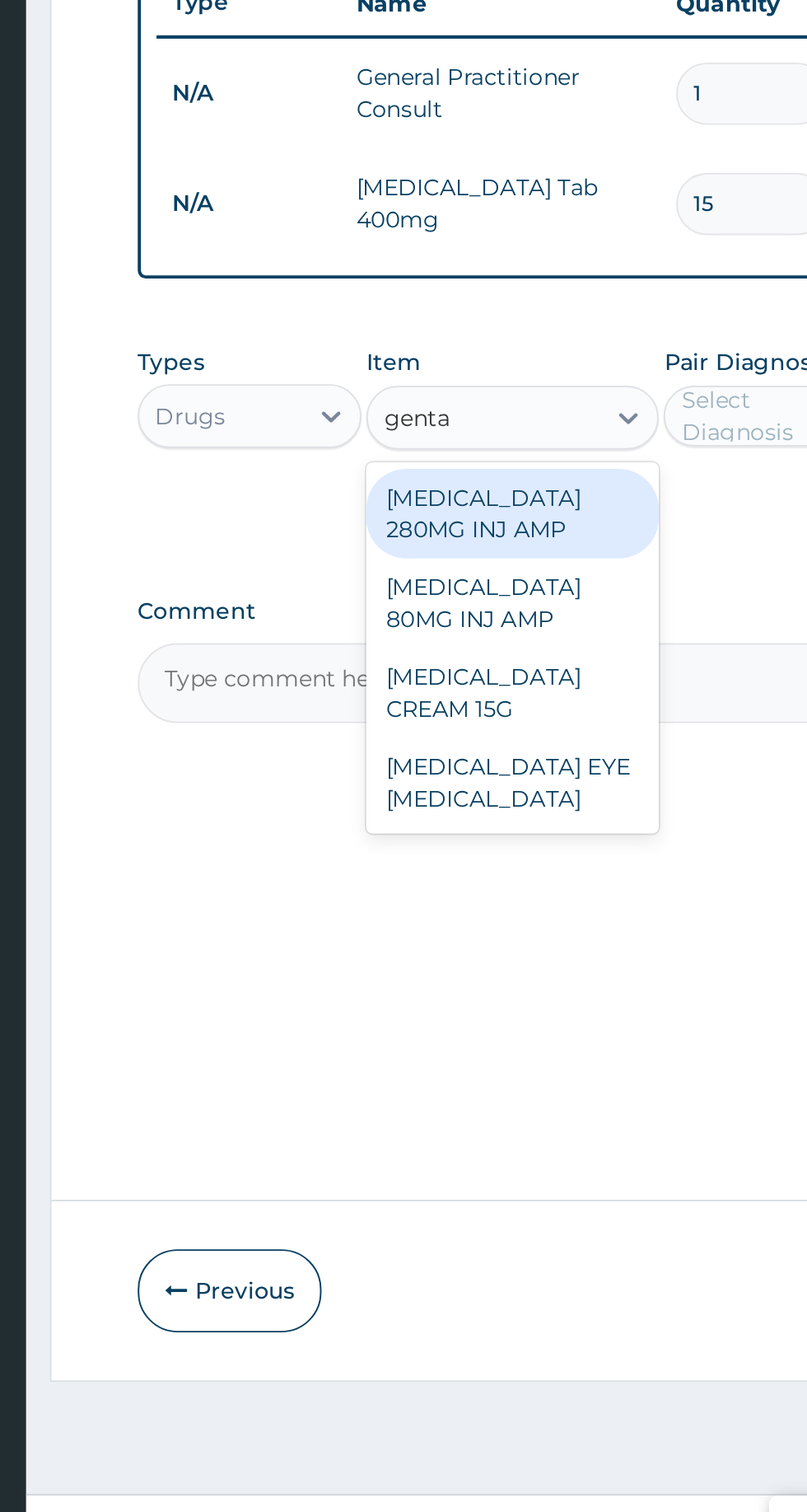
click at [448, 1081] on div "GENTAMICIN EYE EAR DROP" at bounding box center [440, 1087] width 150 height 46
type input "genta"
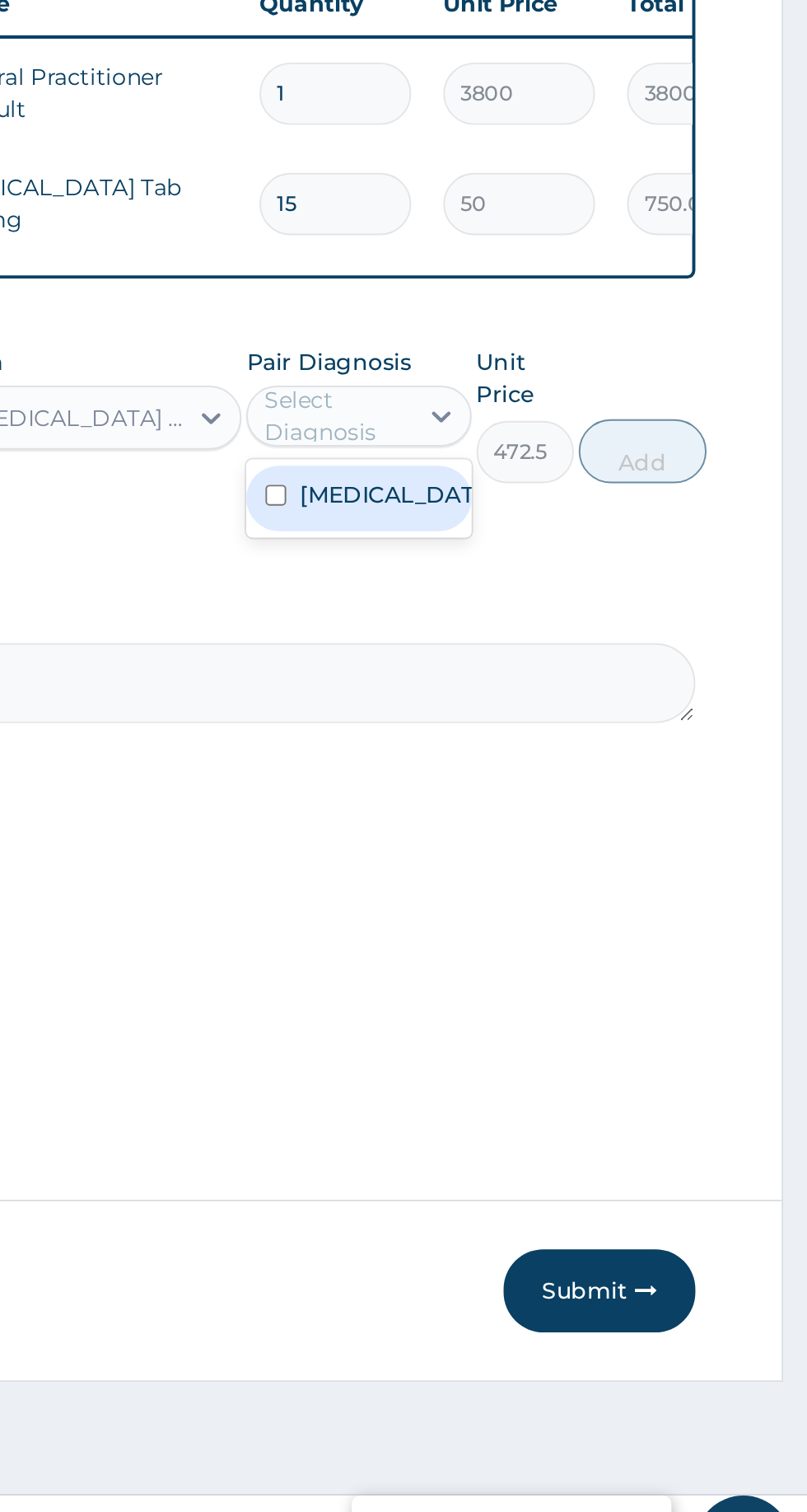
click at [595, 941] on label "Conjunctivitis" at bounding box center [593, 938] width 96 height 17
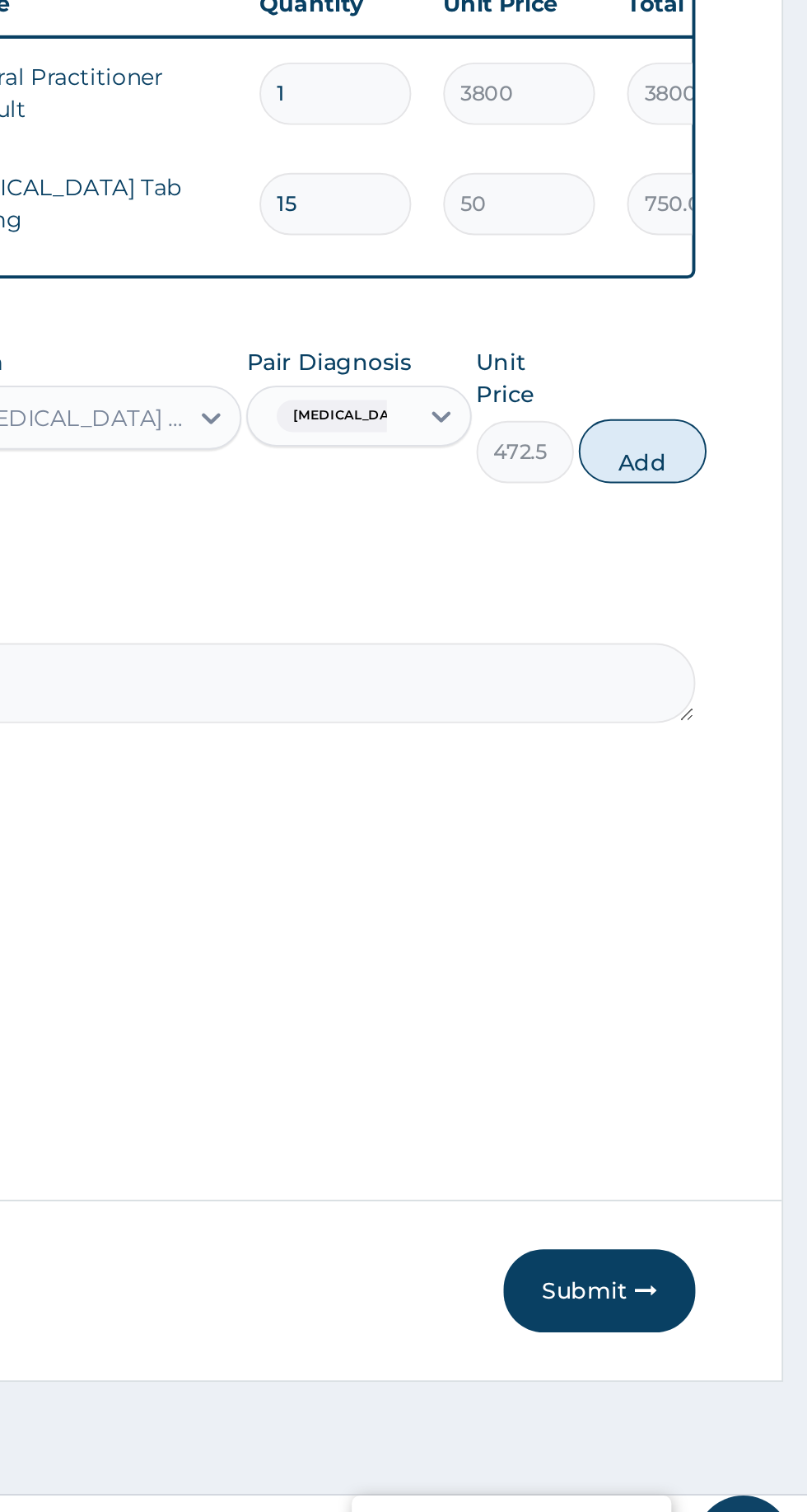
click at [723, 912] on button "Add" at bounding box center [723, 916] width 66 height 33
type input "0"
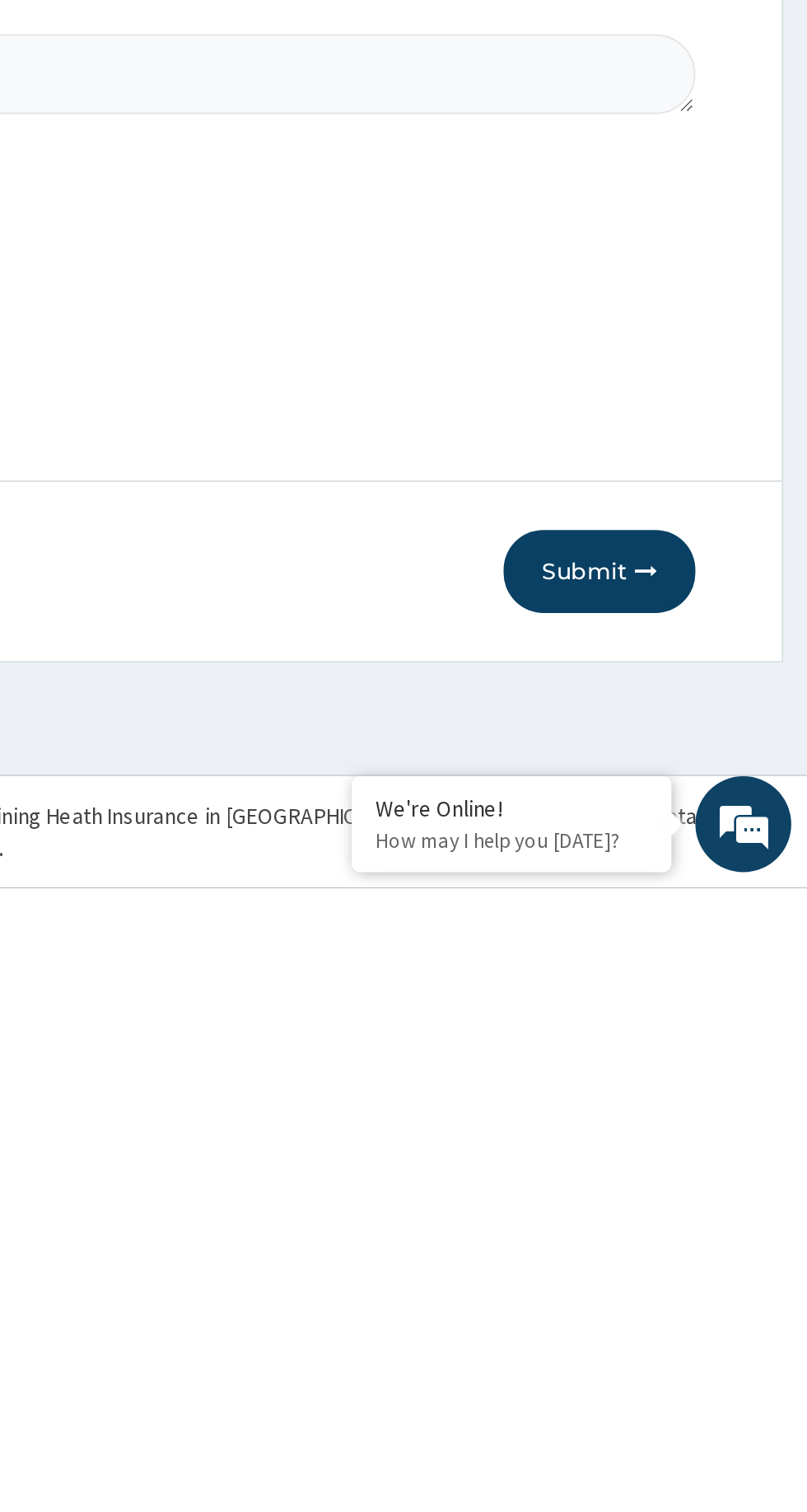
click at [714, 1347] on button "Submit" at bounding box center [700, 1348] width 99 height 43
